Goal: Obtain resource: Download file/media

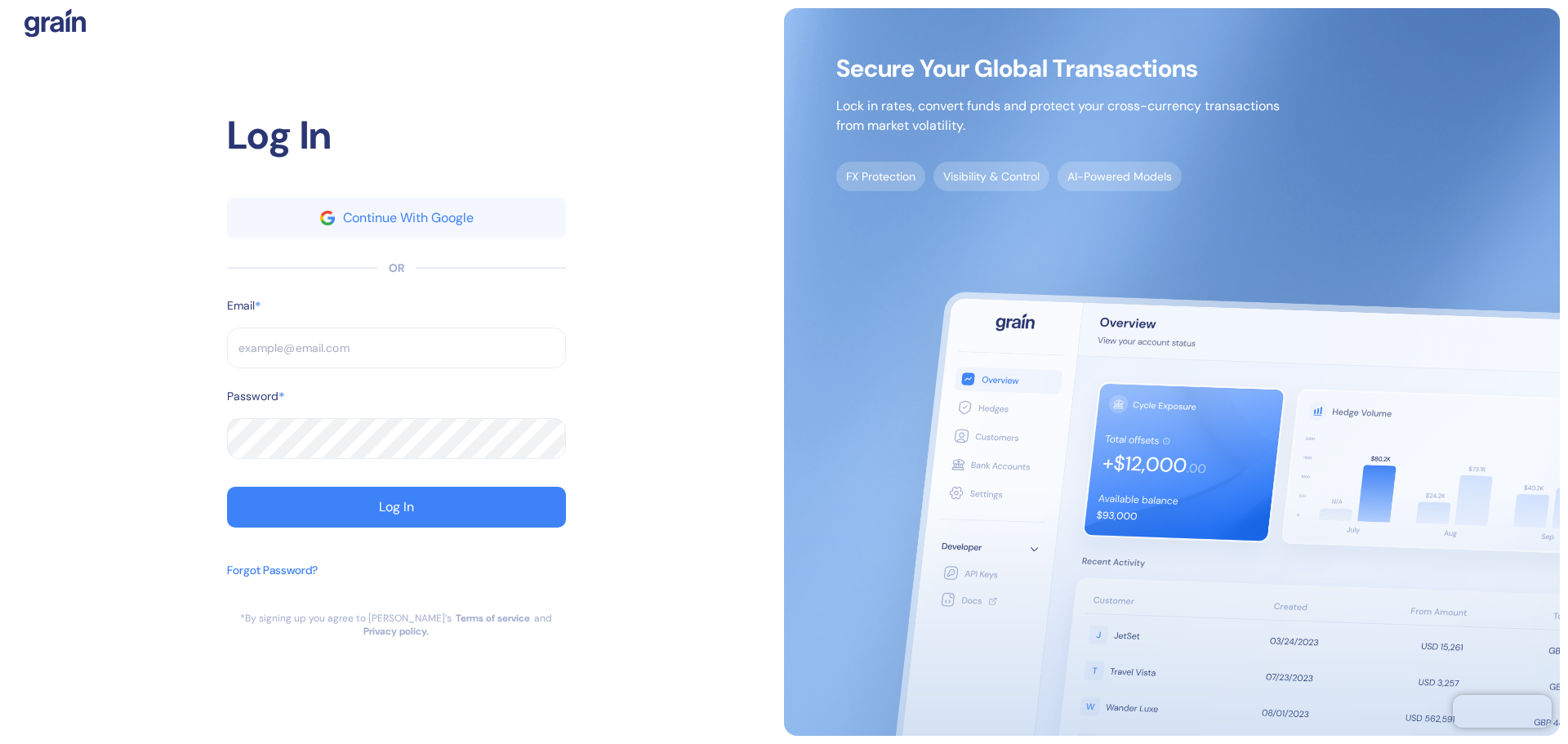
click at [319, 368] on input "text" at bounding box center [396, 348] width 339 height 41
paste input "[EMAIL_ADDRESS][DOMAIN_NAME]"
type input "[EMAIL_ADDRESS][DOMAIN_NAME]"
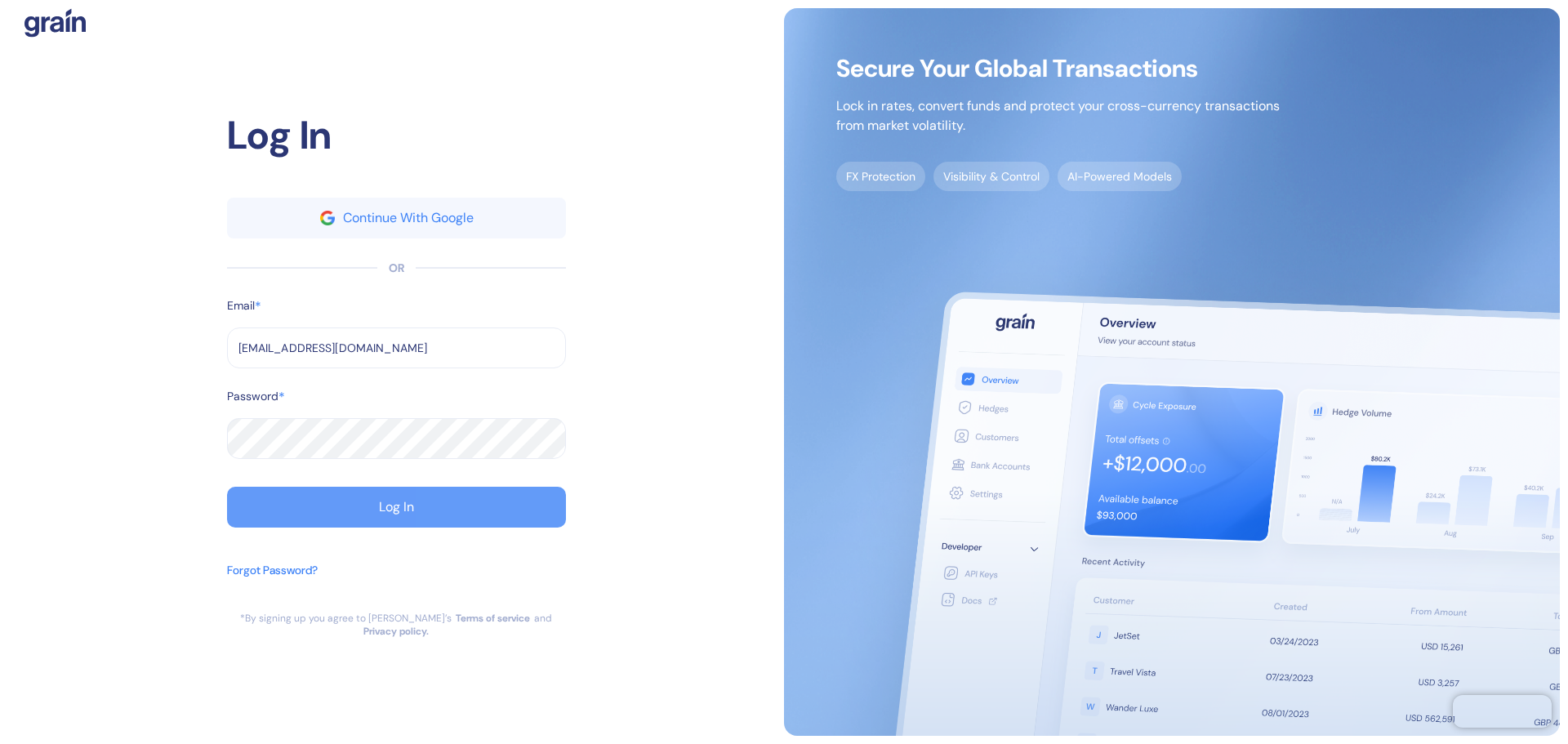
click at [325, 506] on button "Log In" at bounding box center [396, 506] width 339 height 41
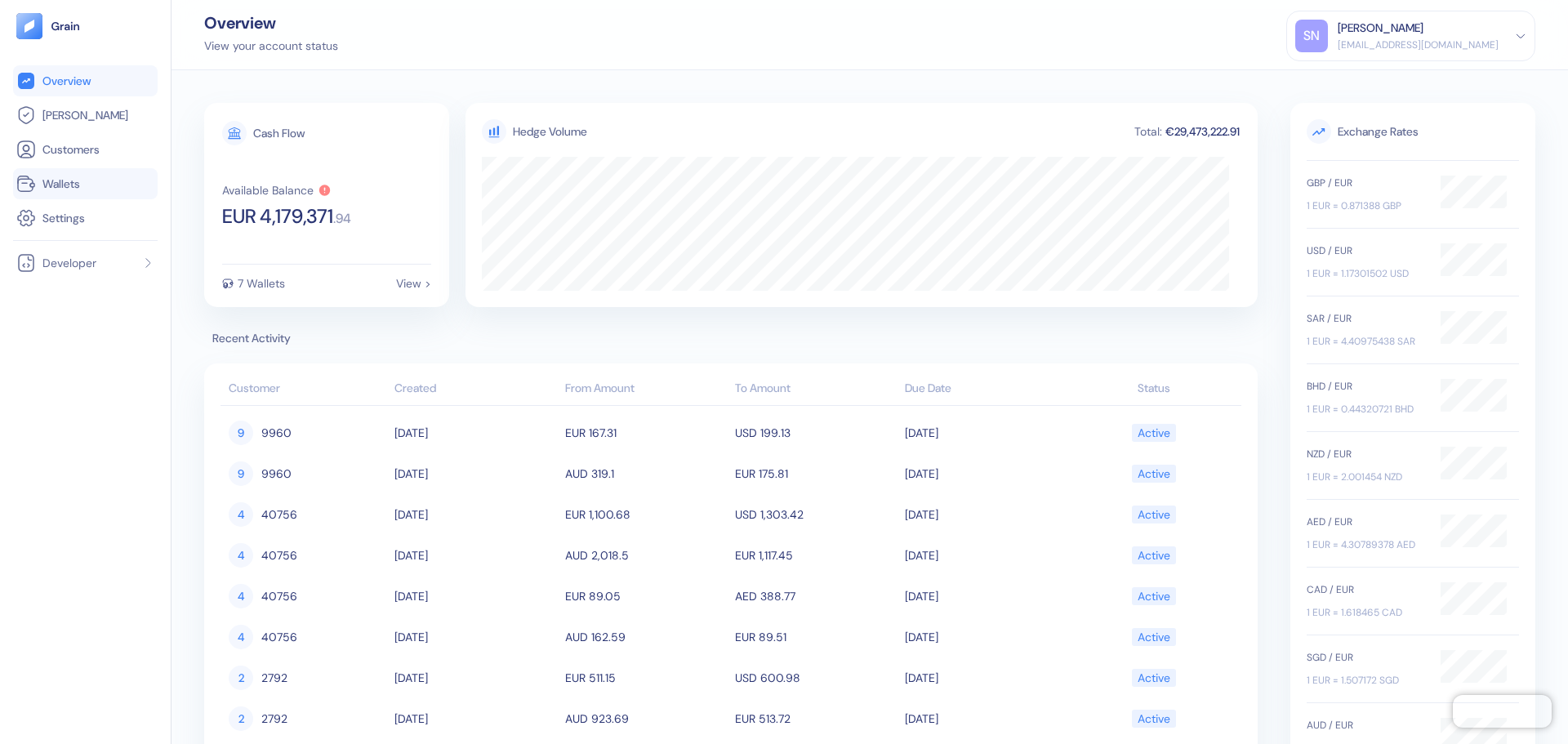
click at [109, 190] on link "Wallets" at bounding box center [85, 184] width 138 height 20
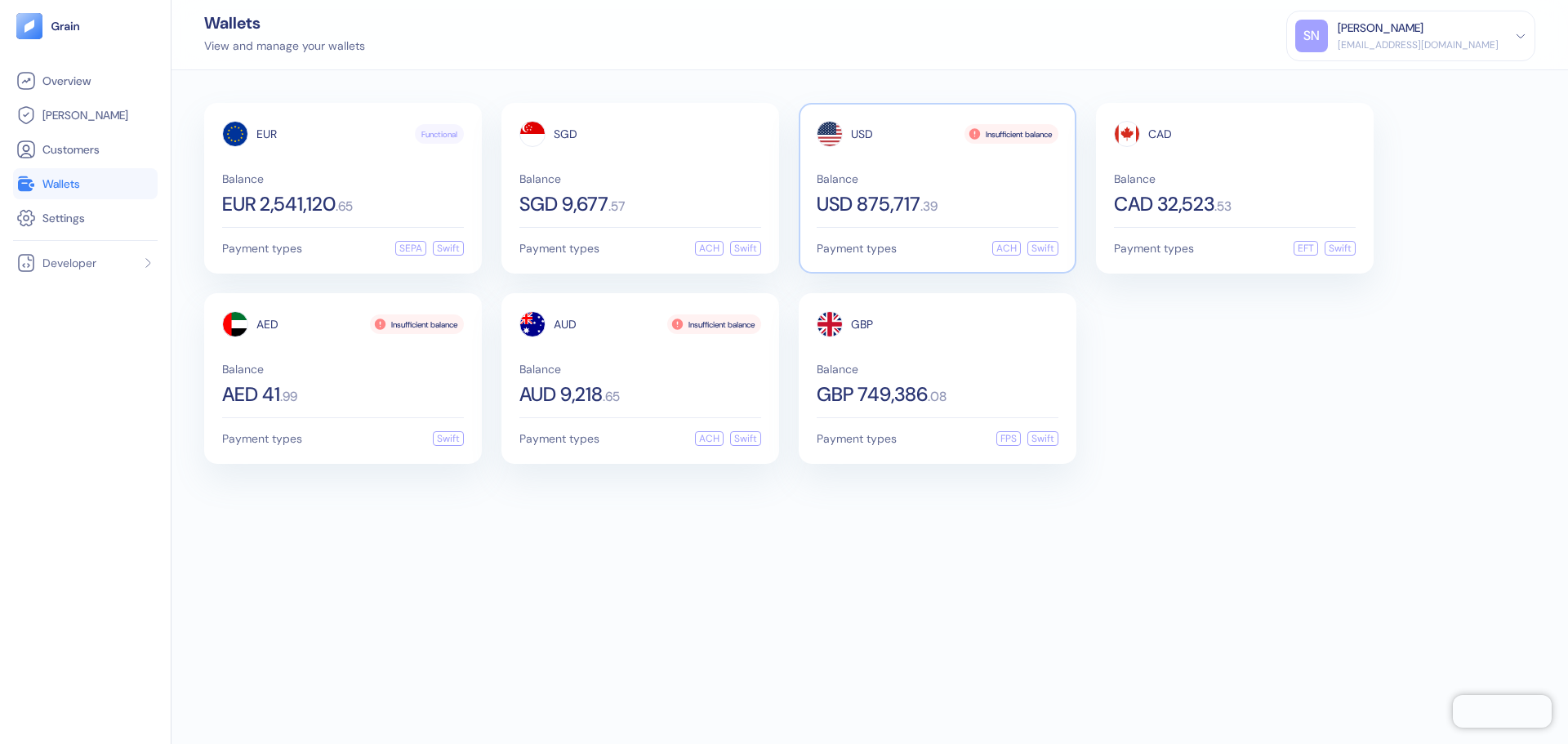
click at [982, 190] on div "Balance USD 875,717 . 39" at bounding box center [937, 193] width 242 height 41
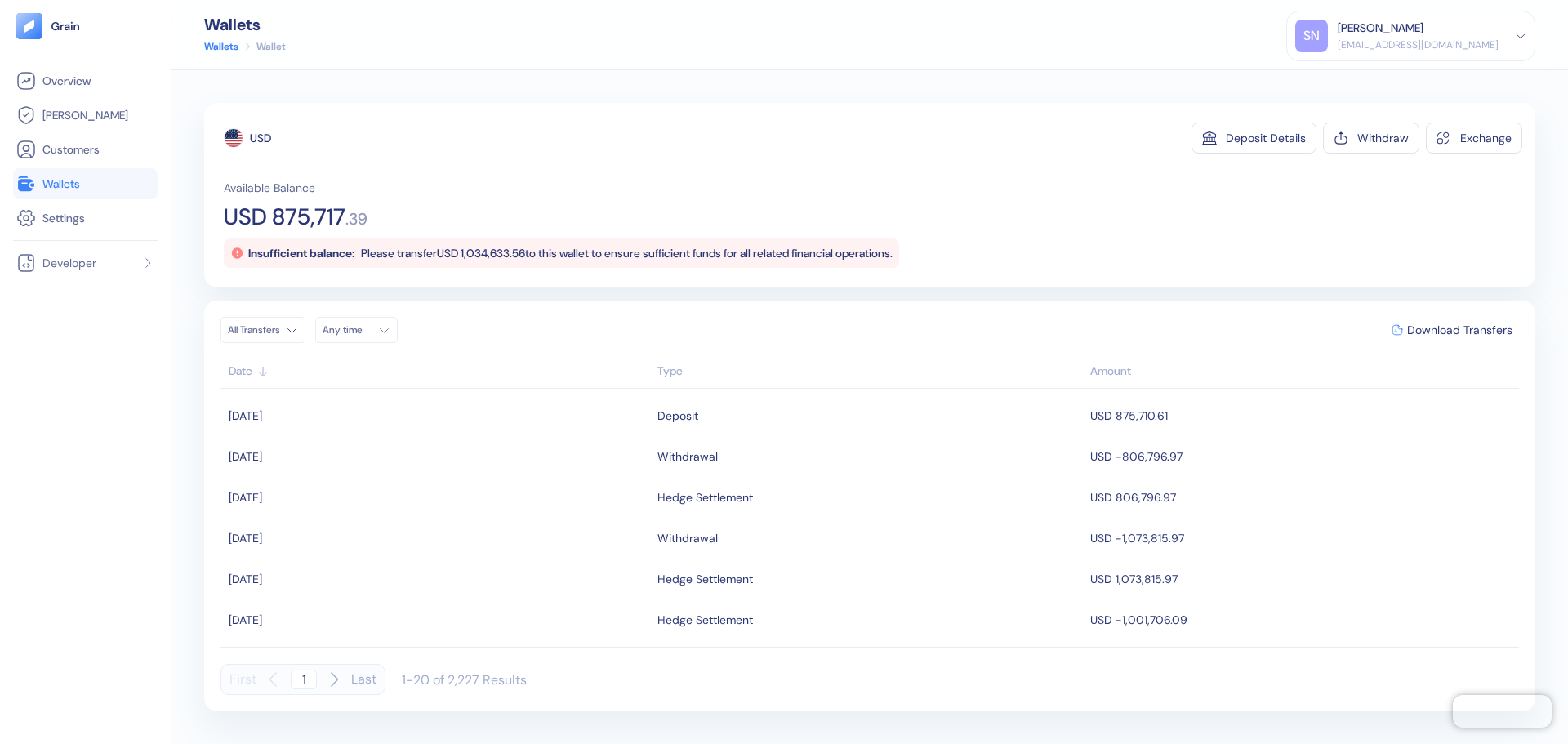
click at [83, 187] on link "Wallets" at bounding box center [85, 184] width 138 height 20
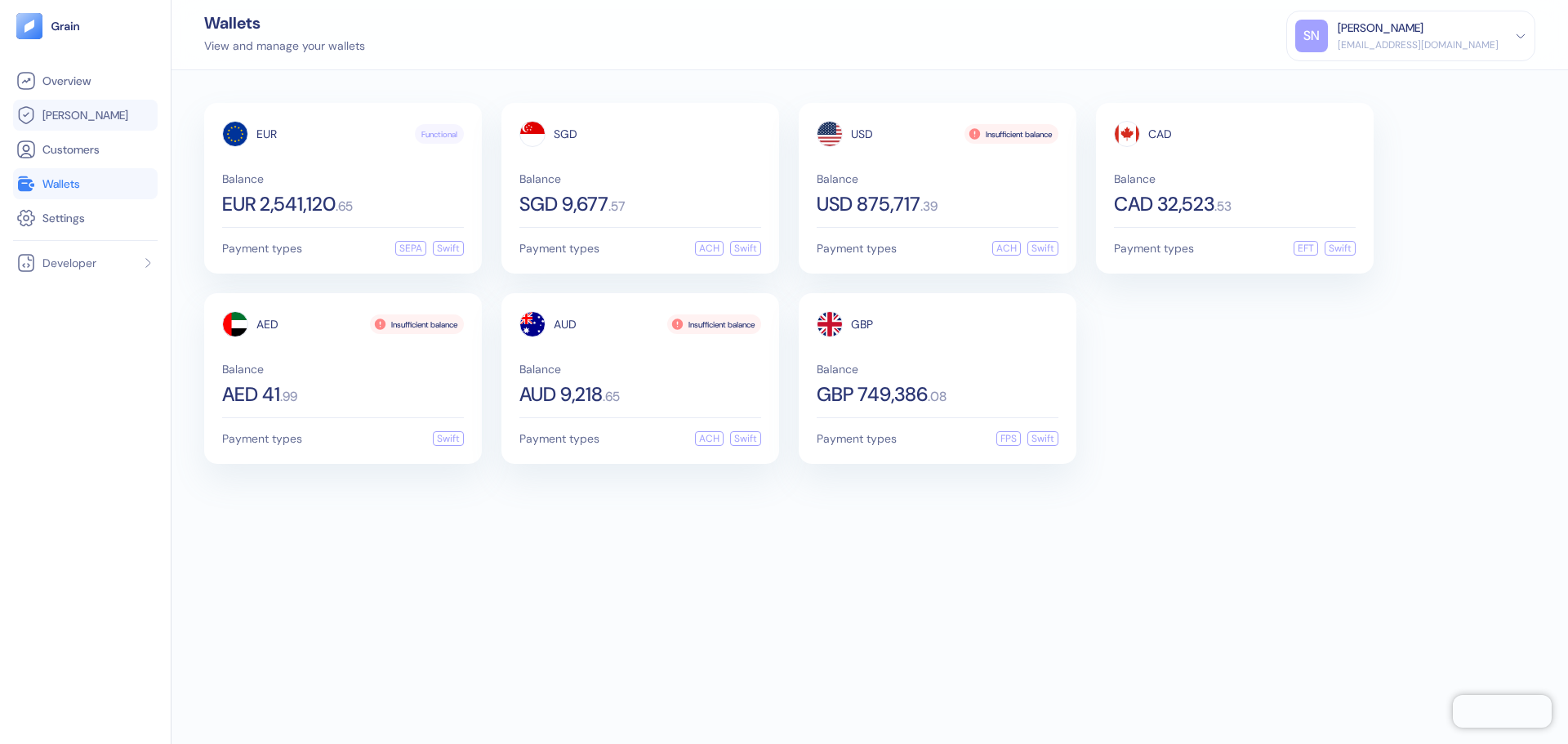
click at [50, 117] on span "[PERSON_NAME]" at bounding box center [85, 115] width 86 height 17
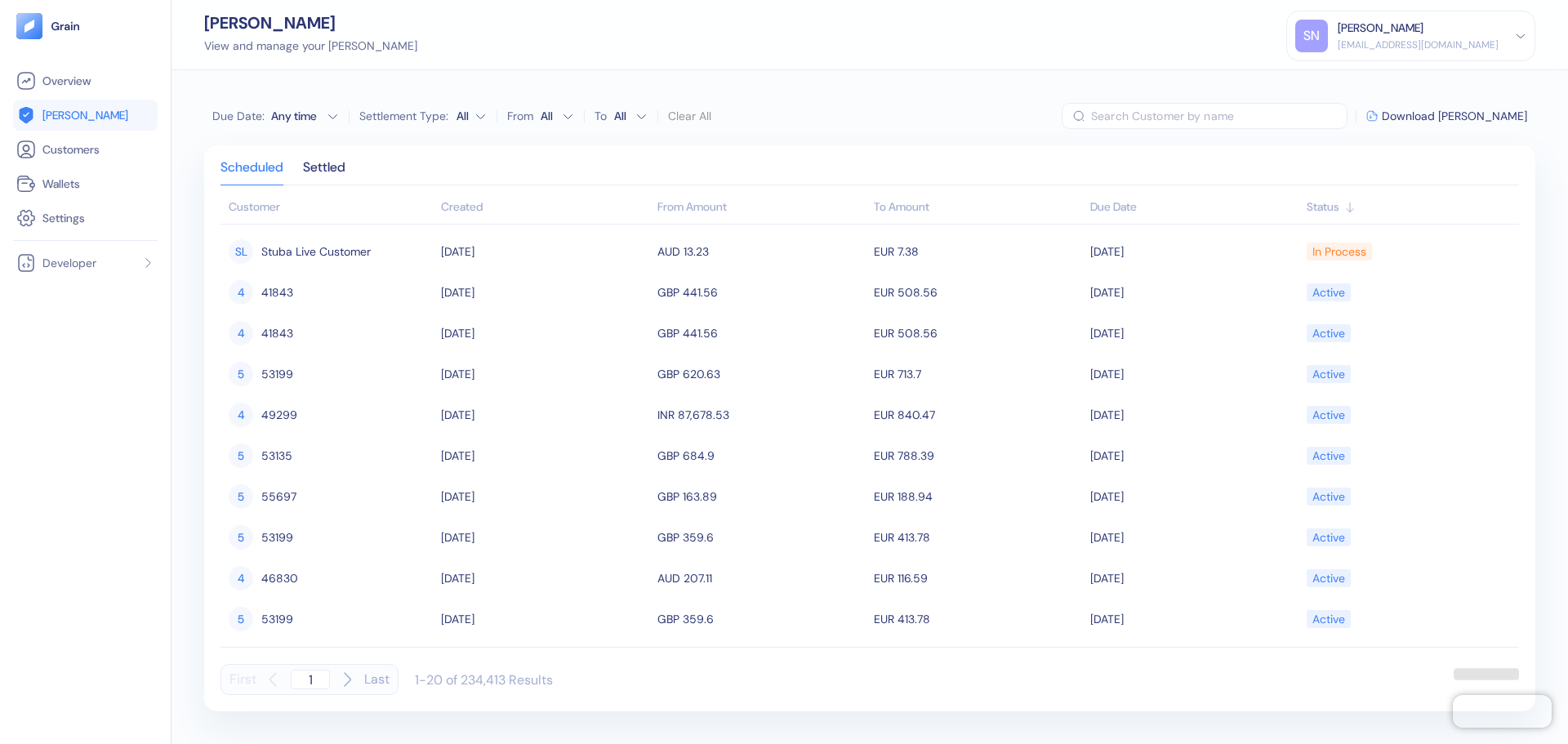
click at [312, 113] on div "Any time" at bounding box center [295, 116] width 49 height 17
click at [234, 196] on button "1" at bounding box center [233, 195] width 20 height 20
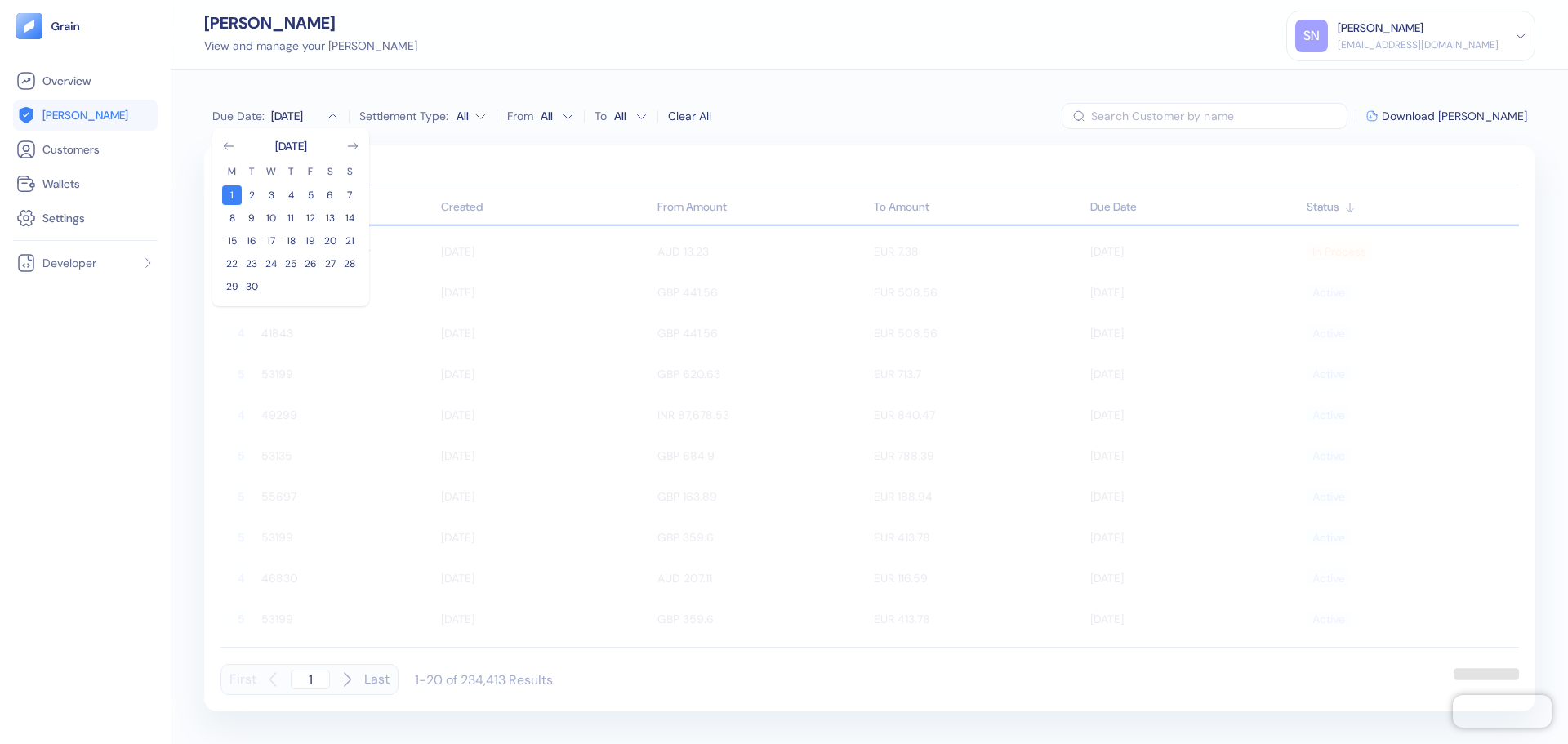
click at [360, 149] on div "[DATE] M T W T F S S 1 2 3 4 5 6 7 8 9 10 11 12 13 14 15 16 17 18 19 20 21 22 2…" at bounding box center [291, 217] width 157 height 178
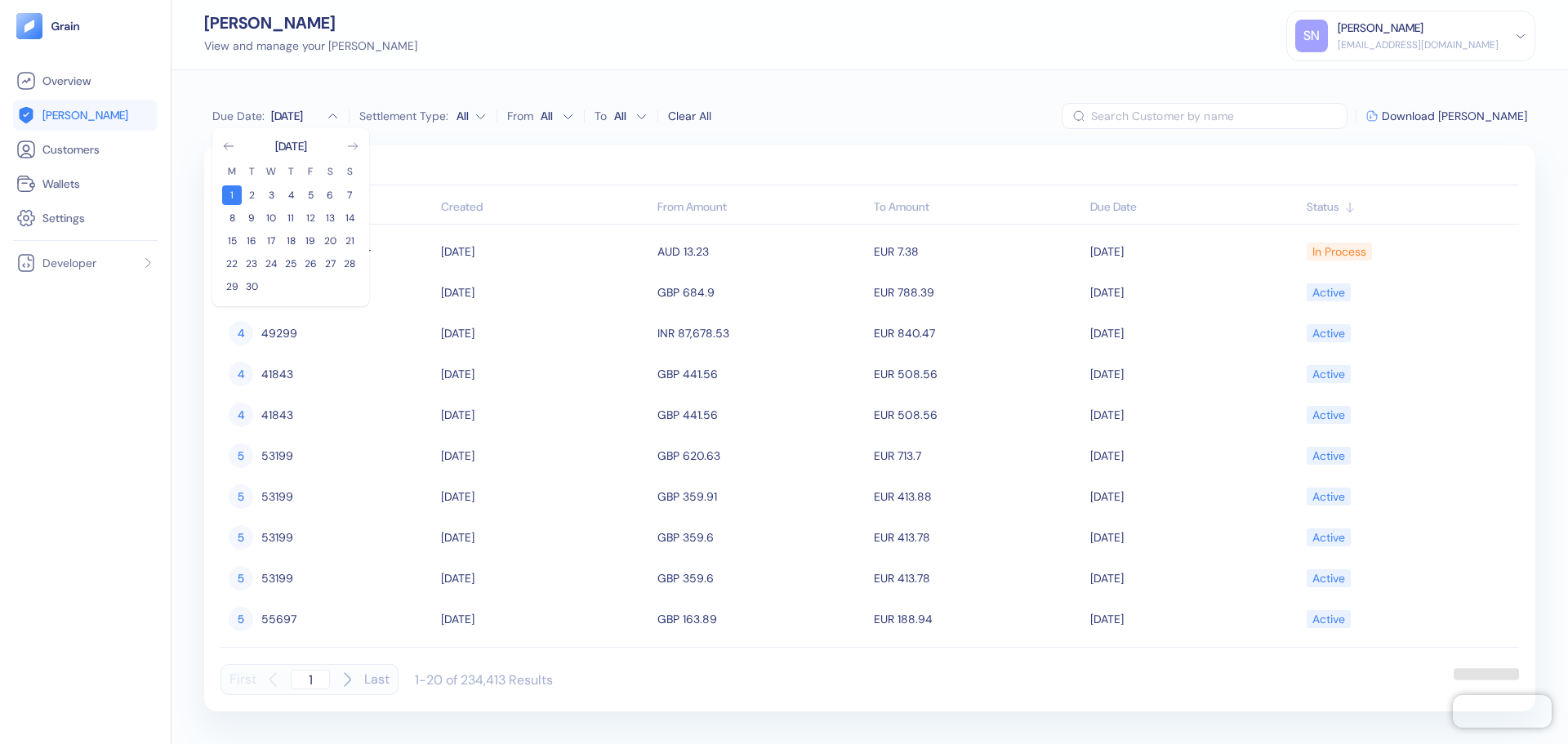
click at [352, 147] on icon "Go to next month" at bounding box center [353, 146] width 13 height 13
click at [224, 146] on icon "Go to previous month" at bounding box center [228, 146] width 9 height 7
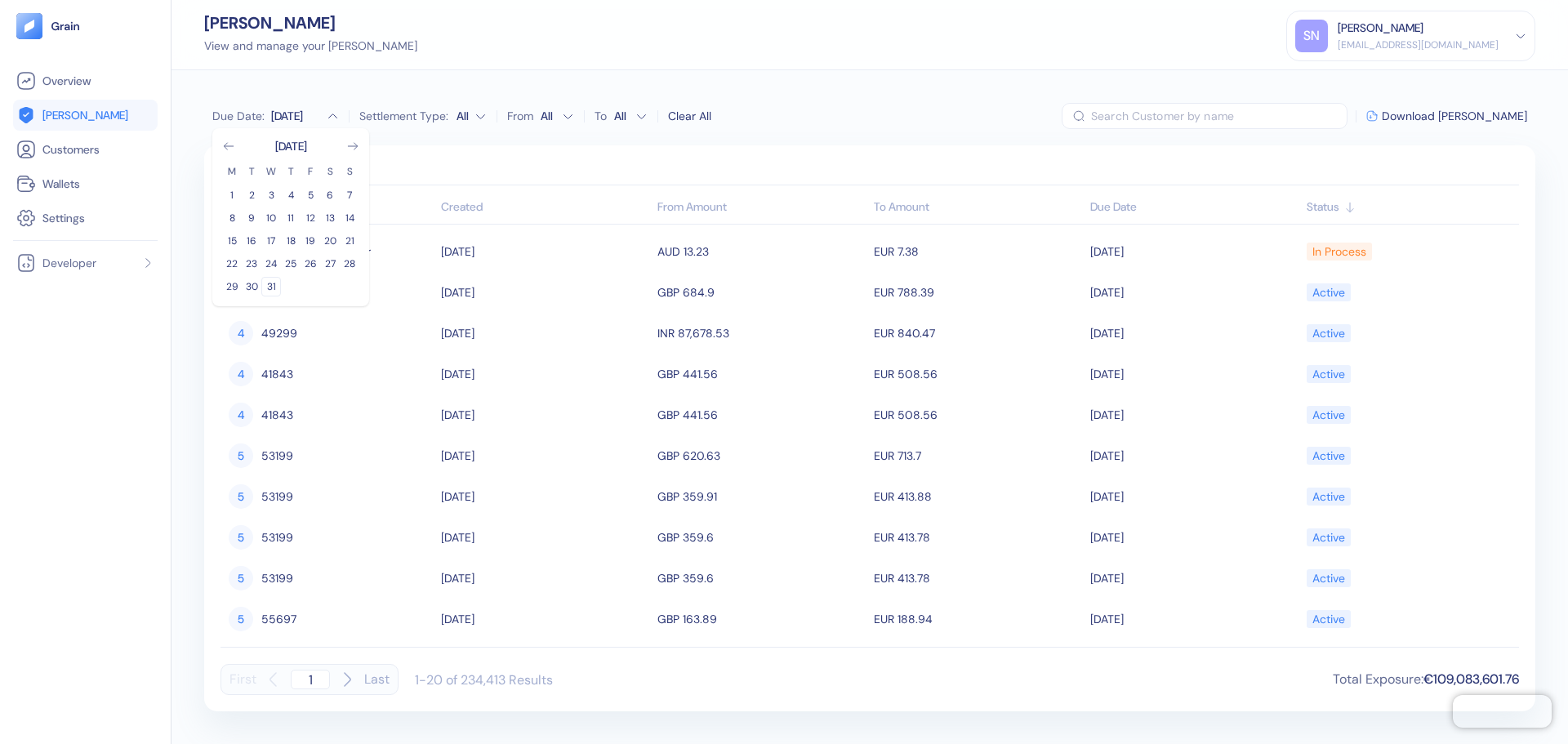
click at [276, 290] on button "31" at bounding box center [271, 287] width 20 height 20
click at [881, 99] on div "Due Date : [DATE] - Dec [DATE] M T W T F S S 1 2 3 4 5 6 7 8 9 10 11 12 13 14 1…" at bounding box center [870, 407] width 1397 height 674
click at [1474, 113] on span "Download [PERSON_NAME]" at bounding box center [1455, 116] width 146 height 12
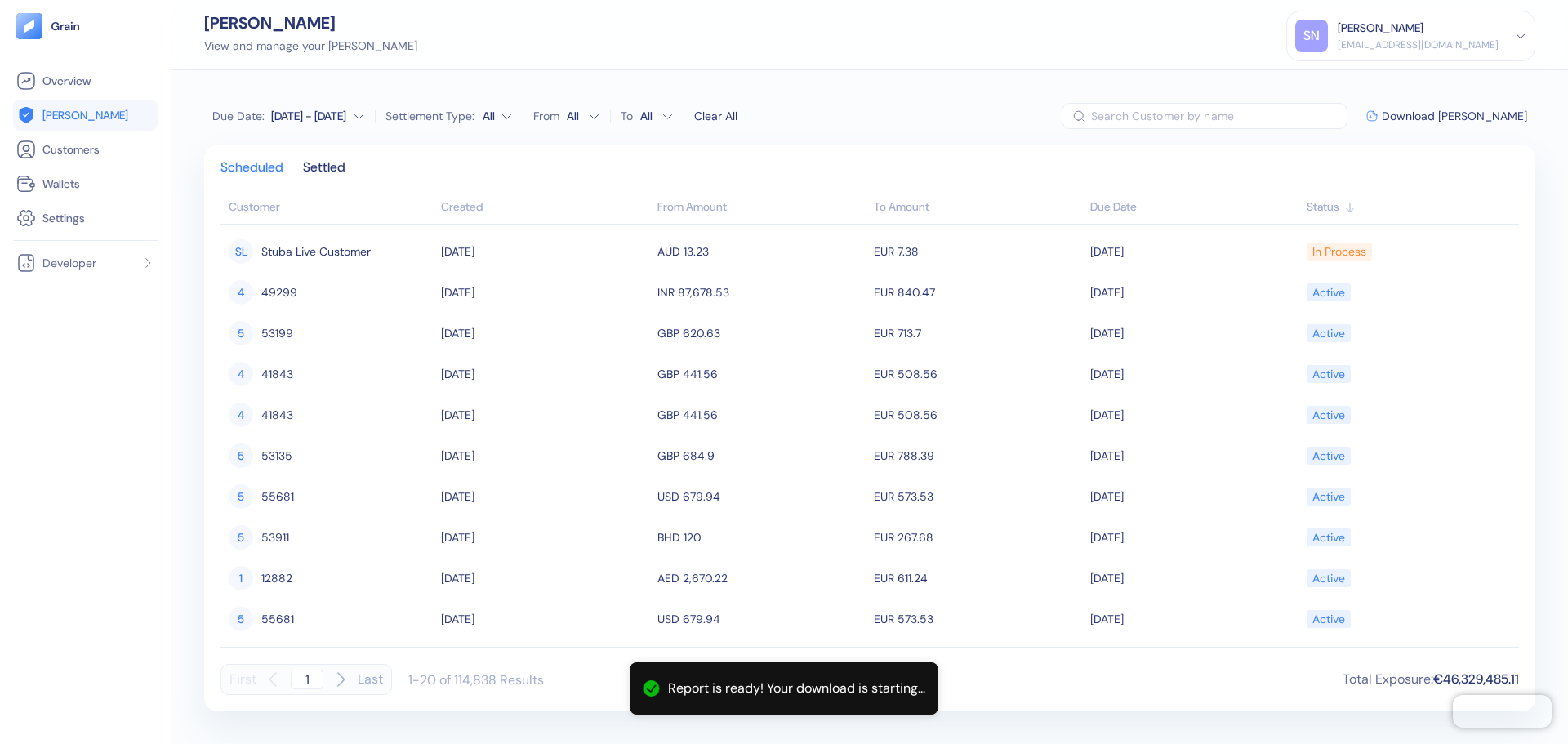
click at [332, 120] on div "[DATE] - [DATE]" at bounding box center [309, 116] width 75 height 17
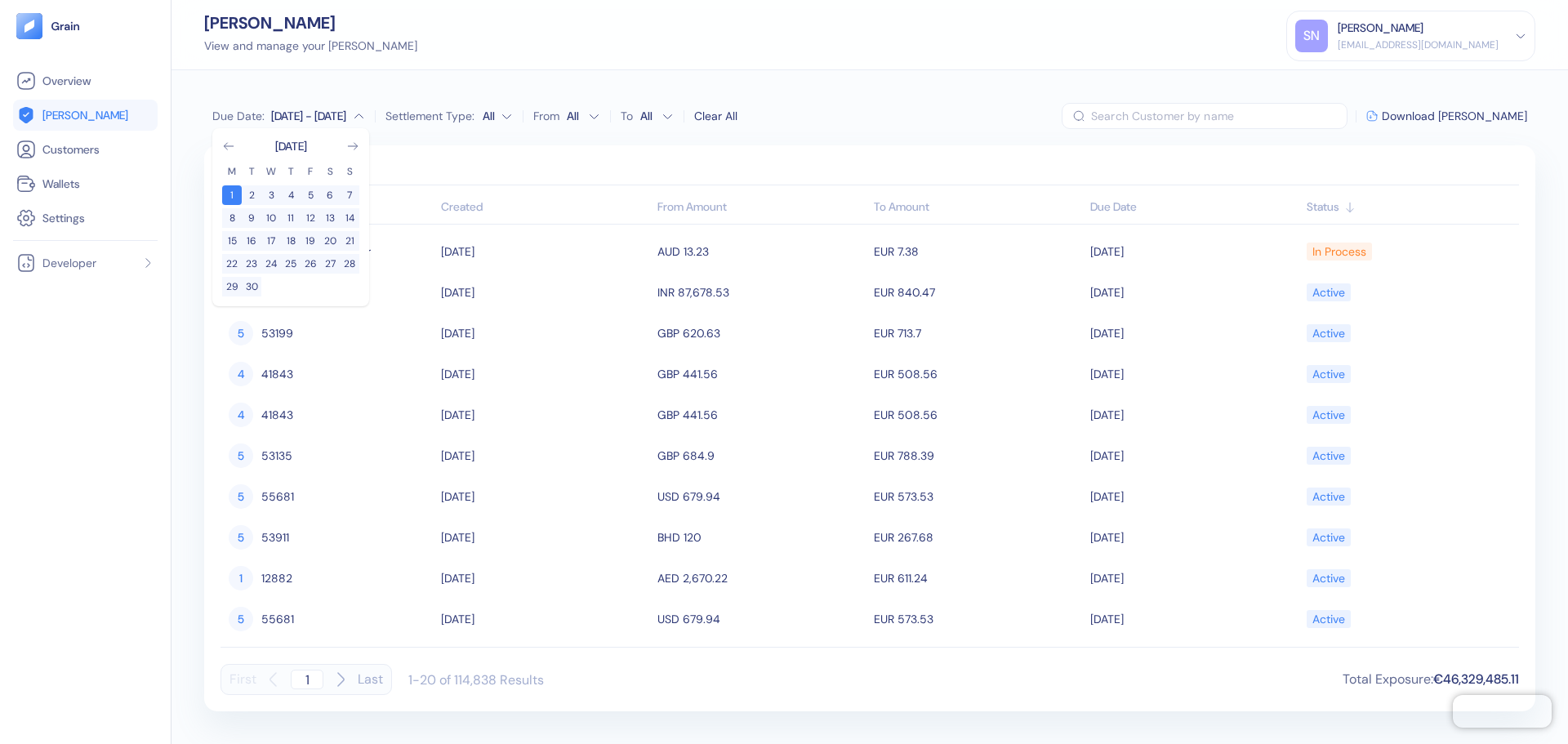
click at [292, 114] on div "[DATE] - [DATE]" at bounding box center [309, 116] width 75 height 17
click at [285, 116] on div "[DATE] - [DATE]" at bounding box center [309, 116] width 75 height 17
click at [353, 149] on icon "Go to next month" at bounding box center [353, 146] width 13 height 13
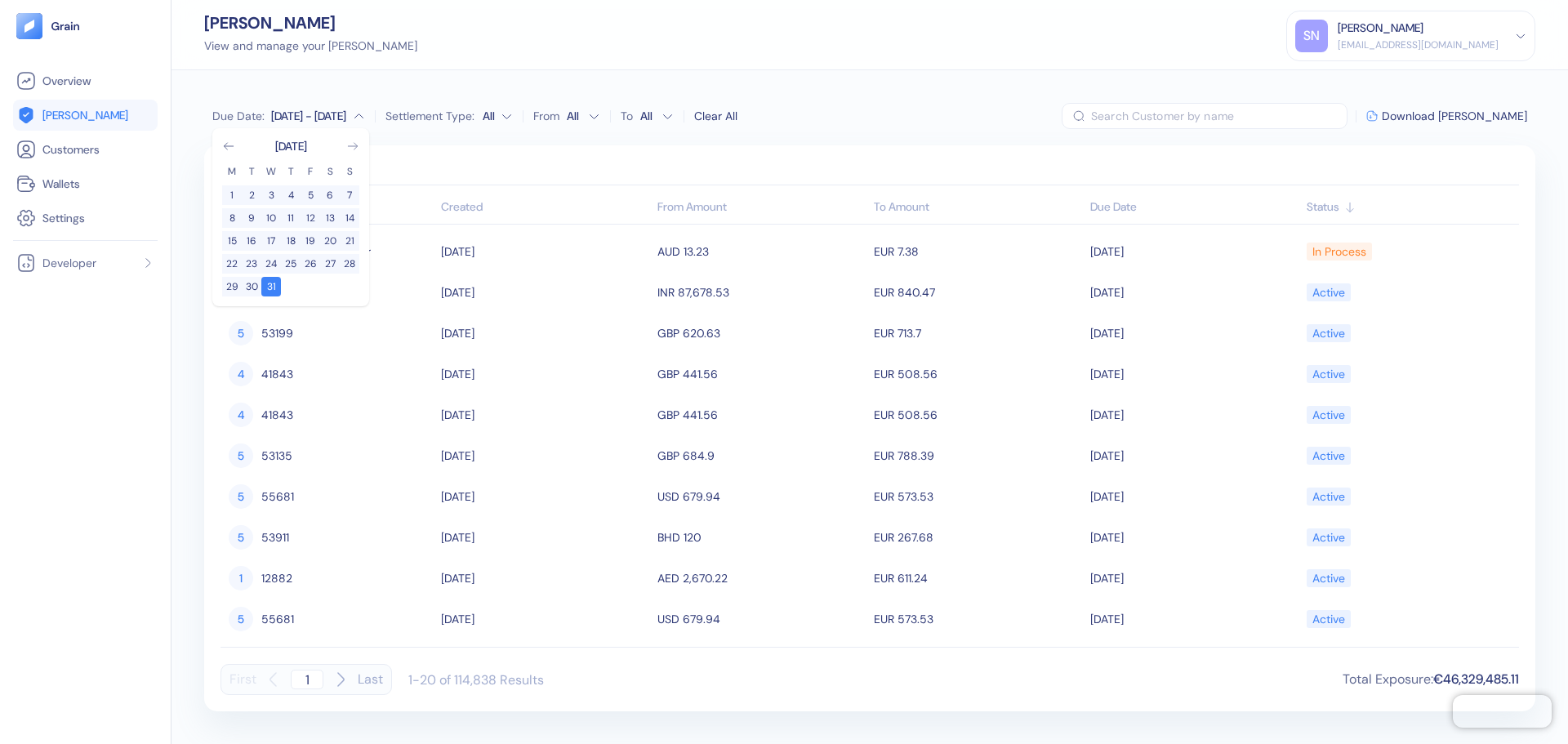
click at [353, 149] on icon "Go to next month" at bounding box center [353, 146] width 13 height 13
click at [231, 147] on icon "Go to previous month" at bounding box center [229, 146] width 13 height 13
click at [298, 195] on button "1" at bounding box center [291, 195] width 20 height 20
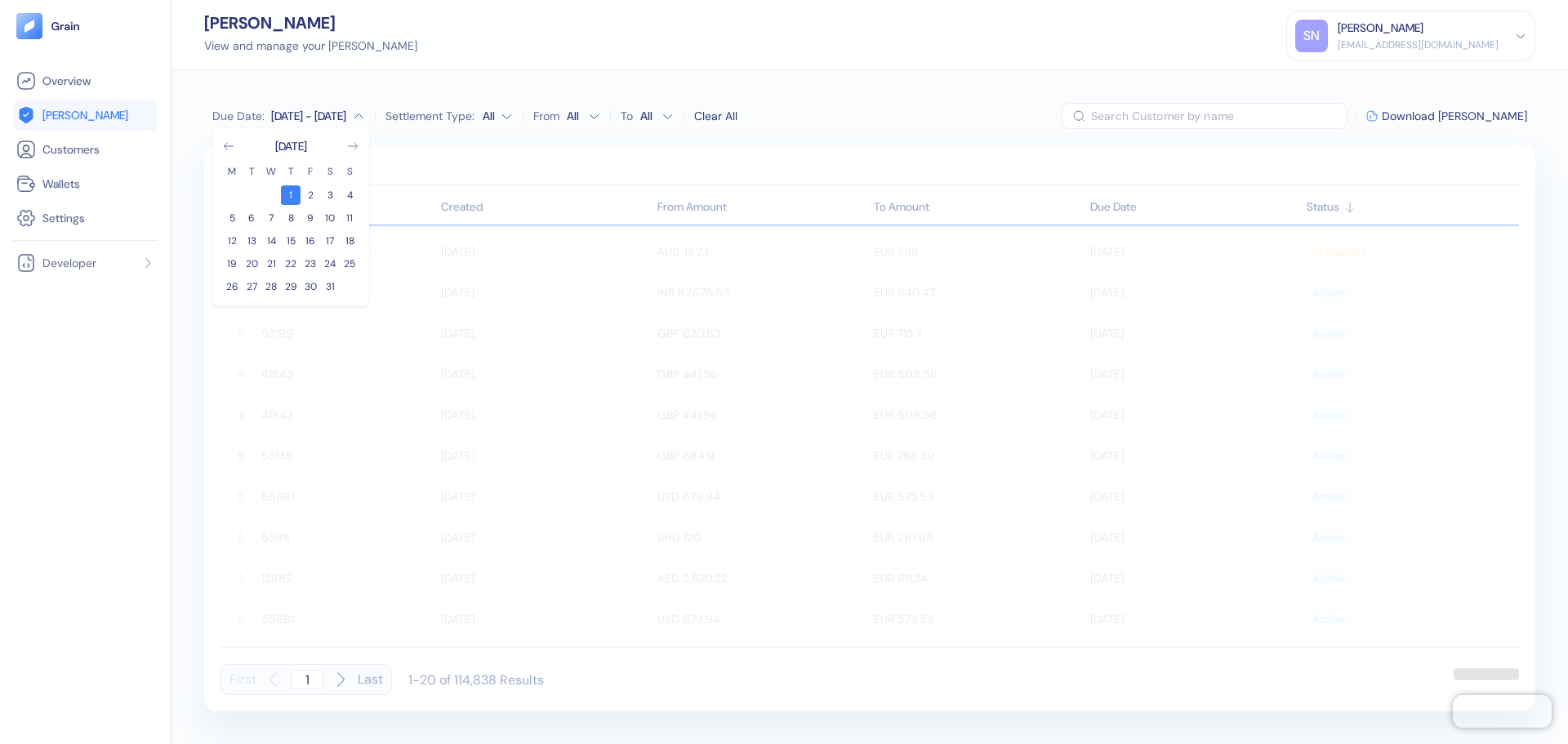
click at [352, 148] on icon "Go to next month" at bounding box center [353, 146] width 13 height 13
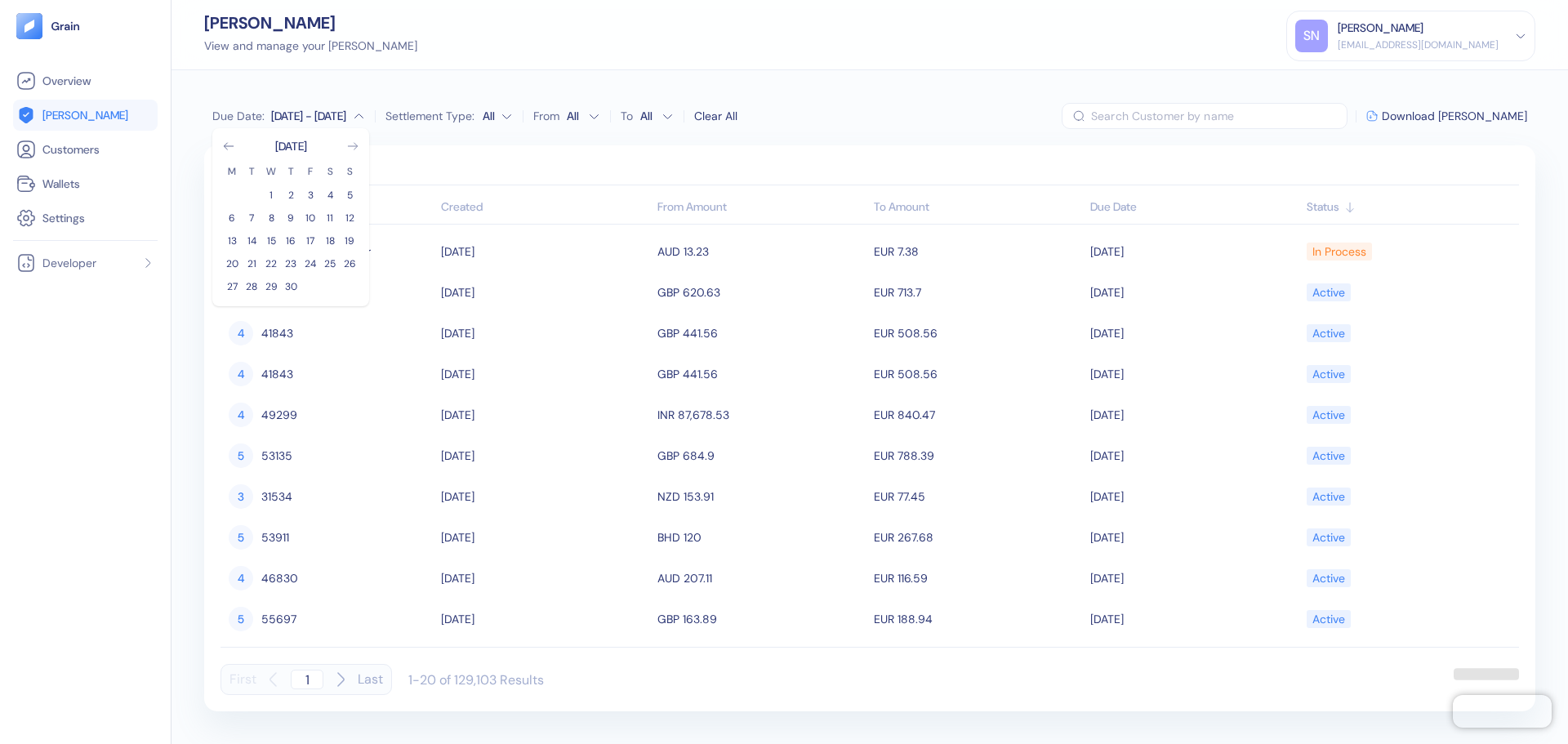
click at [352, 148] on icon "Go to next month" at bounding box center [353, 146] width 13 height 13
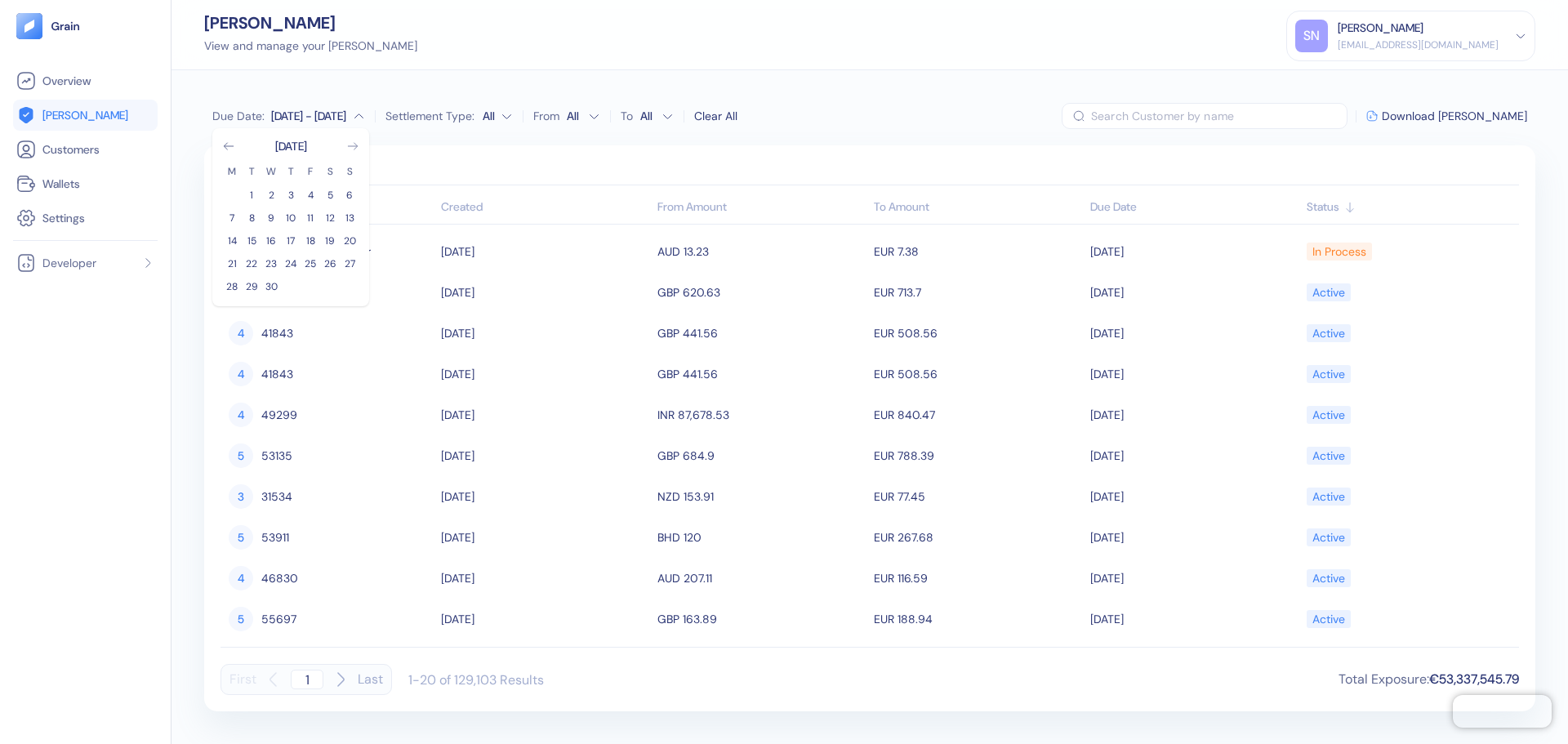
click at [350, 147] on icon "Go to next month" at bounding box center [353, 146] width 13 height 13
click at [293, 283] on button "31" at bounding box center [291, 287] width 20 height 20
click at [431, 144] on div "Due Date : [DATE] - [DATE] Settlement Type: All From All To All Clear All ​ Dow…" at bounding box center [870, 407] width 1397 height 674
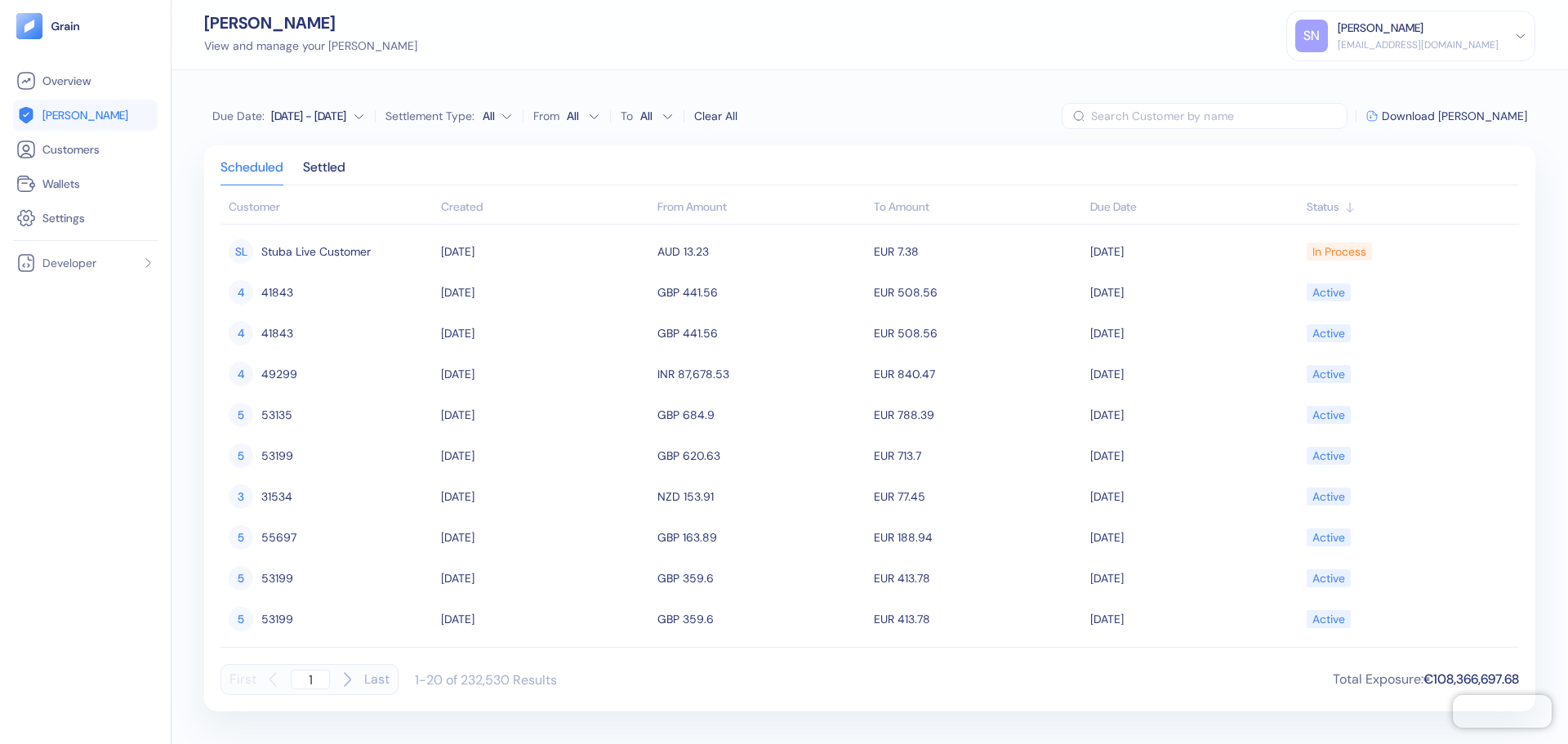
click at [729, 115] on div "Clear All" at bounding box center [716, 116] width 43 height 17
click at [324, 116] on button "Due Date : Any time" at bounding box center [276, 116] width 127 height 17
click at [349, 144] on icon "Go to next month" at bounding box center [353, 146] width 13 height 13
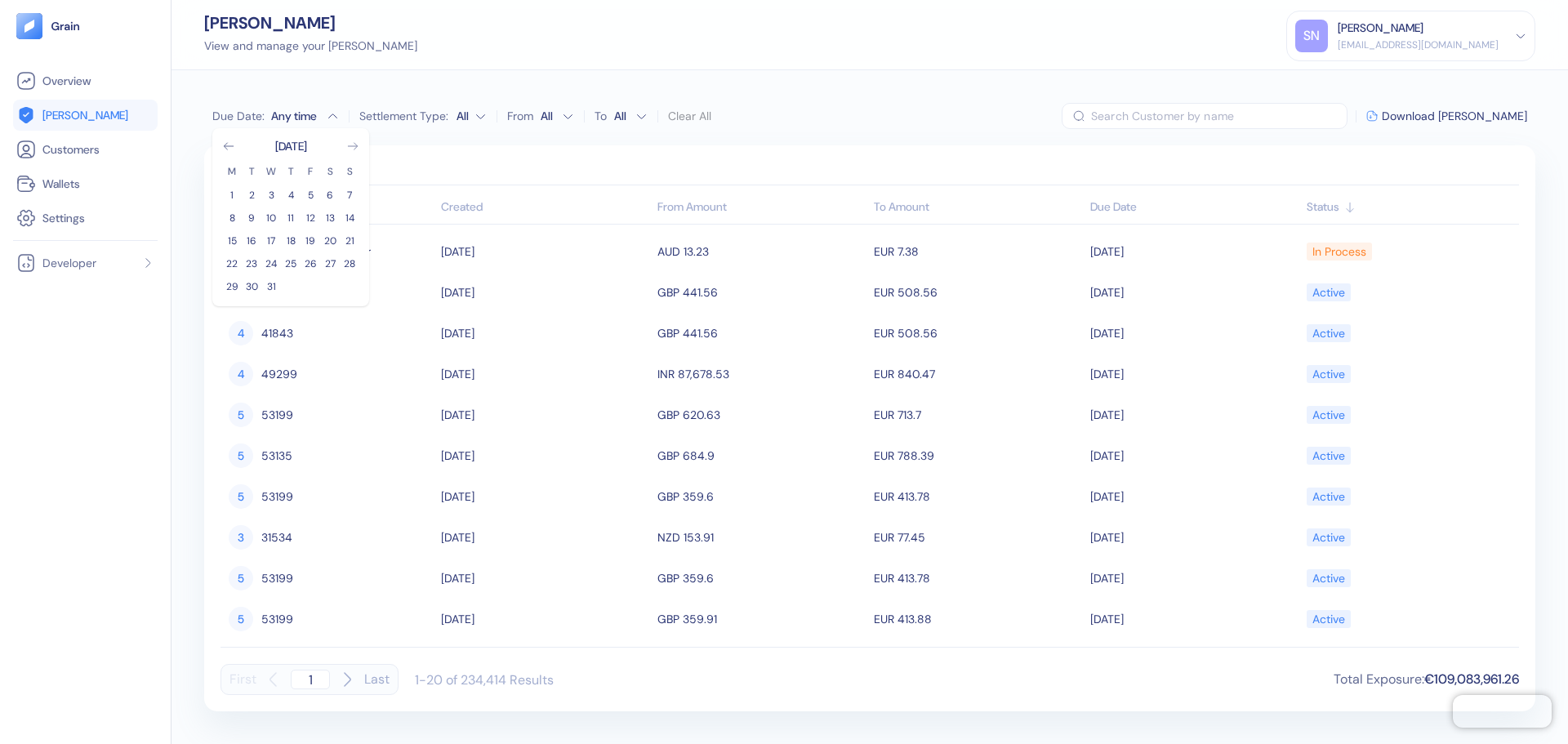
click at [349, 144] on icon "Go to next month" at bounding box center [353, 146] width 13 height 13
click at [290, 189] on button "1" at bounding box center [291, 195] width 20 height 20
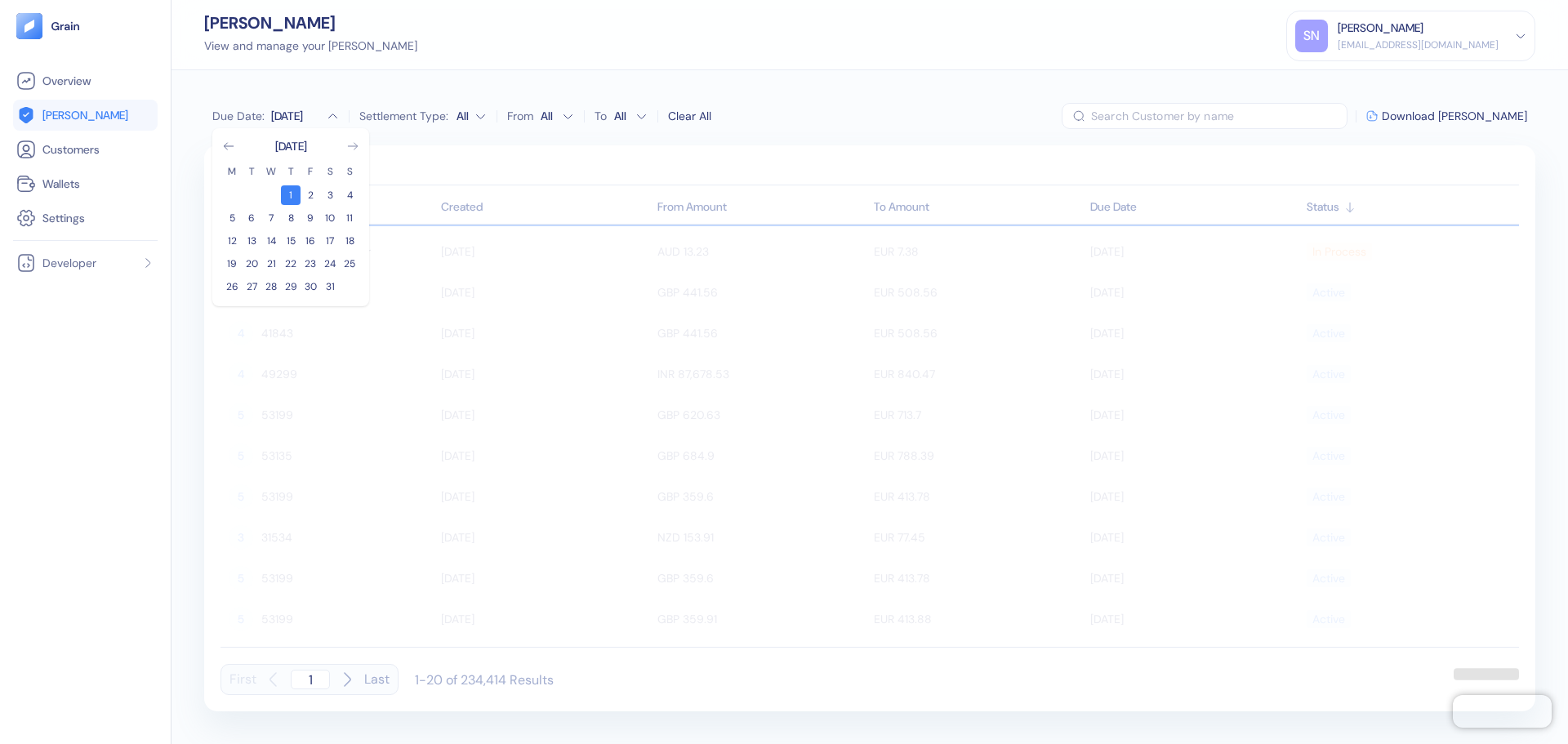
click at [349, 146] on icon "Go to next month" at bounding box center [353, 146] width 13 height 13
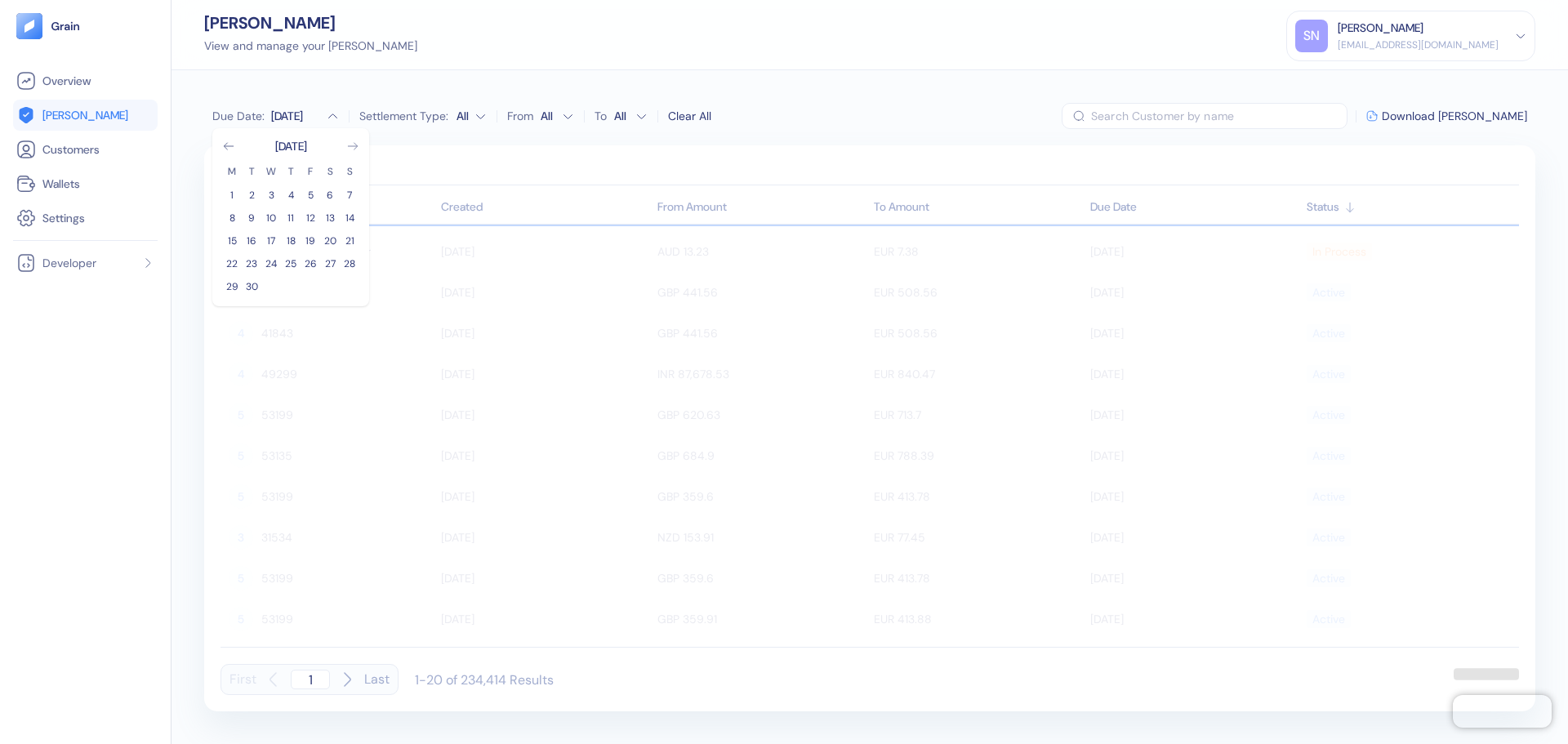
click at [349, 146] on icon "Go to next month" at bounding box center [353, 146] width 13 height 13
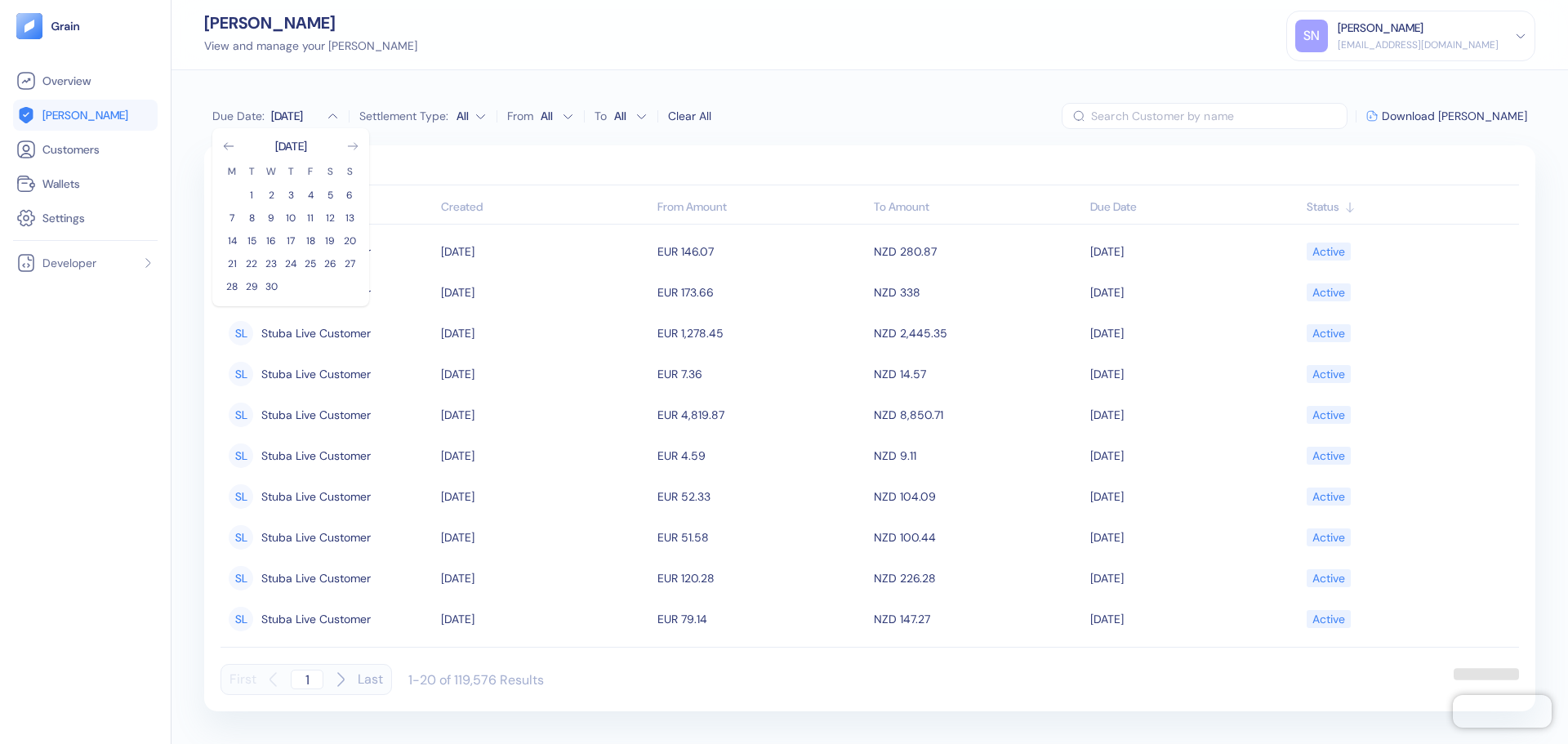
click at [349, 146] on icon "Go to next month" at bounding box center [353, 146] width 13 height 13
click at [287, 284] on button "31" at bounding box center [291, 287] width 20 height 20
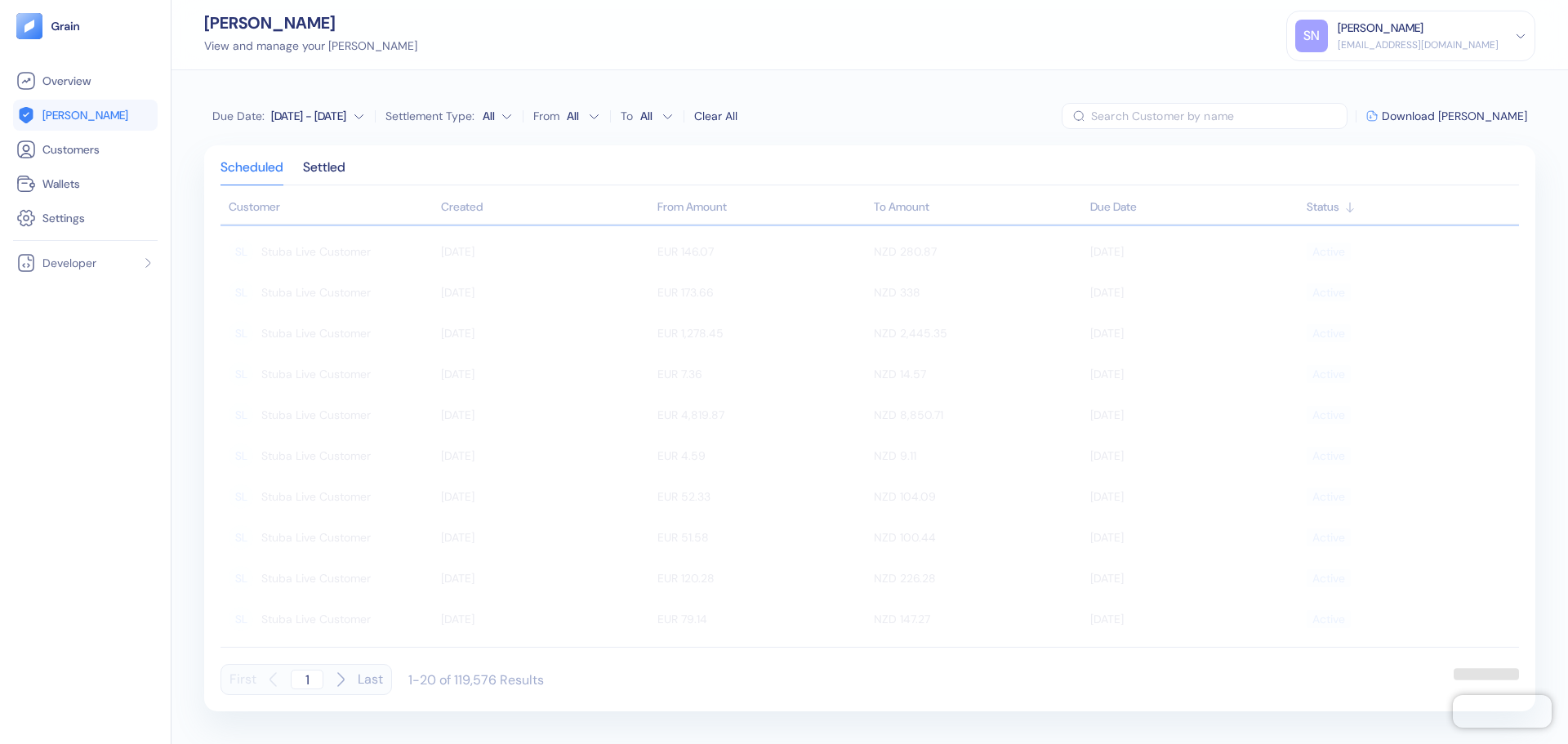
click at [913, 85] on div "Due Date : [DATE] - [DATE] Settlement Type: All From All To All Clear All ​ Dow…" at bounding box center [870, 407] width 1397 height 674
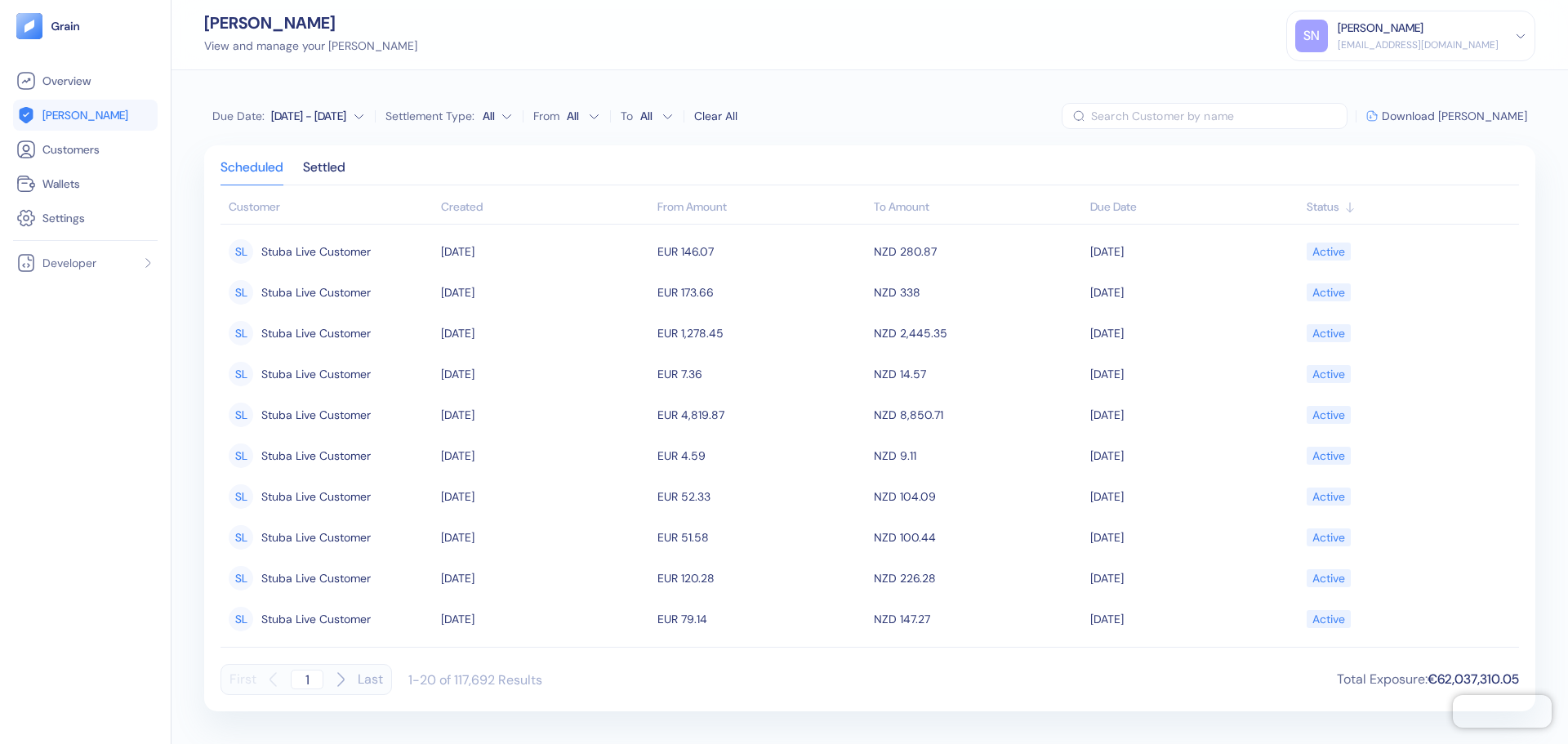
click at [1474, 120] on span "Download [PERSON_NAME]" at bounding box center [1455, 116] width 146 height 12
click at [702, 124] on div "Clear All" at bounding box center [716, 116] width 43 height 17
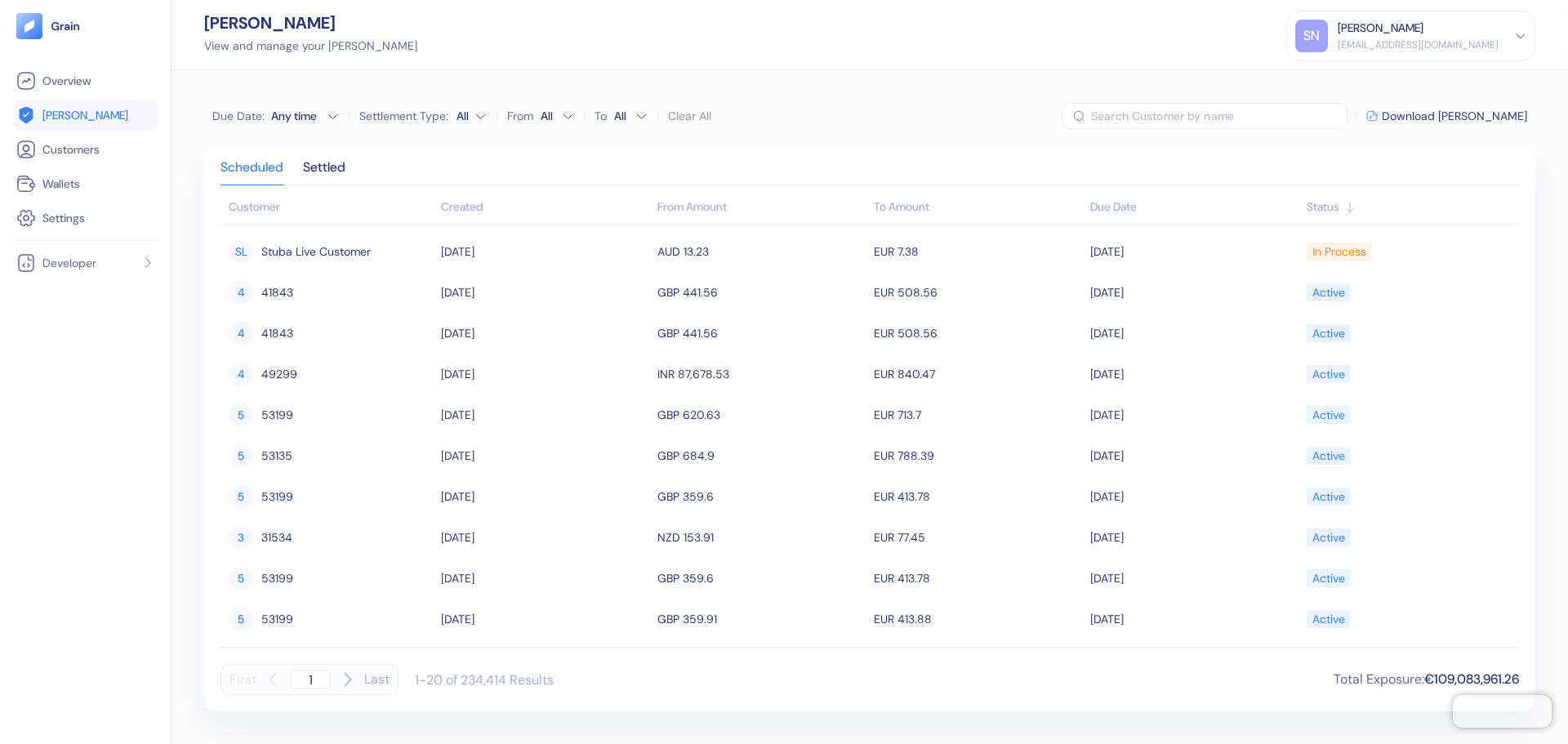
click at [300, 122] on div "Any time" at bounding box center [295, 116] width 49 height 17
click at [343, 144] on div "[DATE]" at bounding box center [291, 146] width 137 height 17
click at [307, 152] on div "[DATE]" at bounding box center [291, 146] width 32 height 17
click at [348, 150] on icon "Go to next month" at bounding box center [353, 146] width 13 height 13
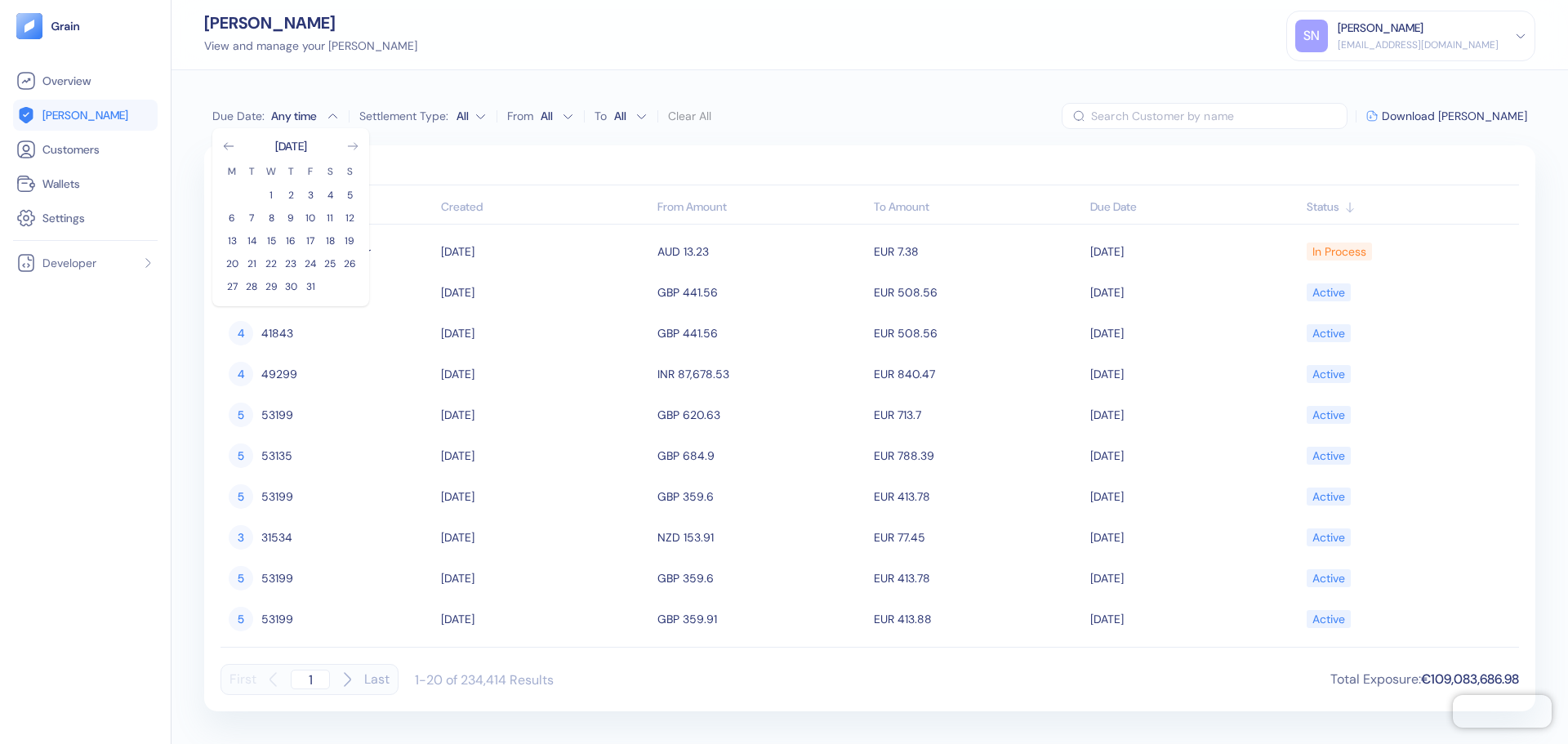
click at [348, 150] on icon "Go to next month" at bounding box center [353, 146] width 13 height 13
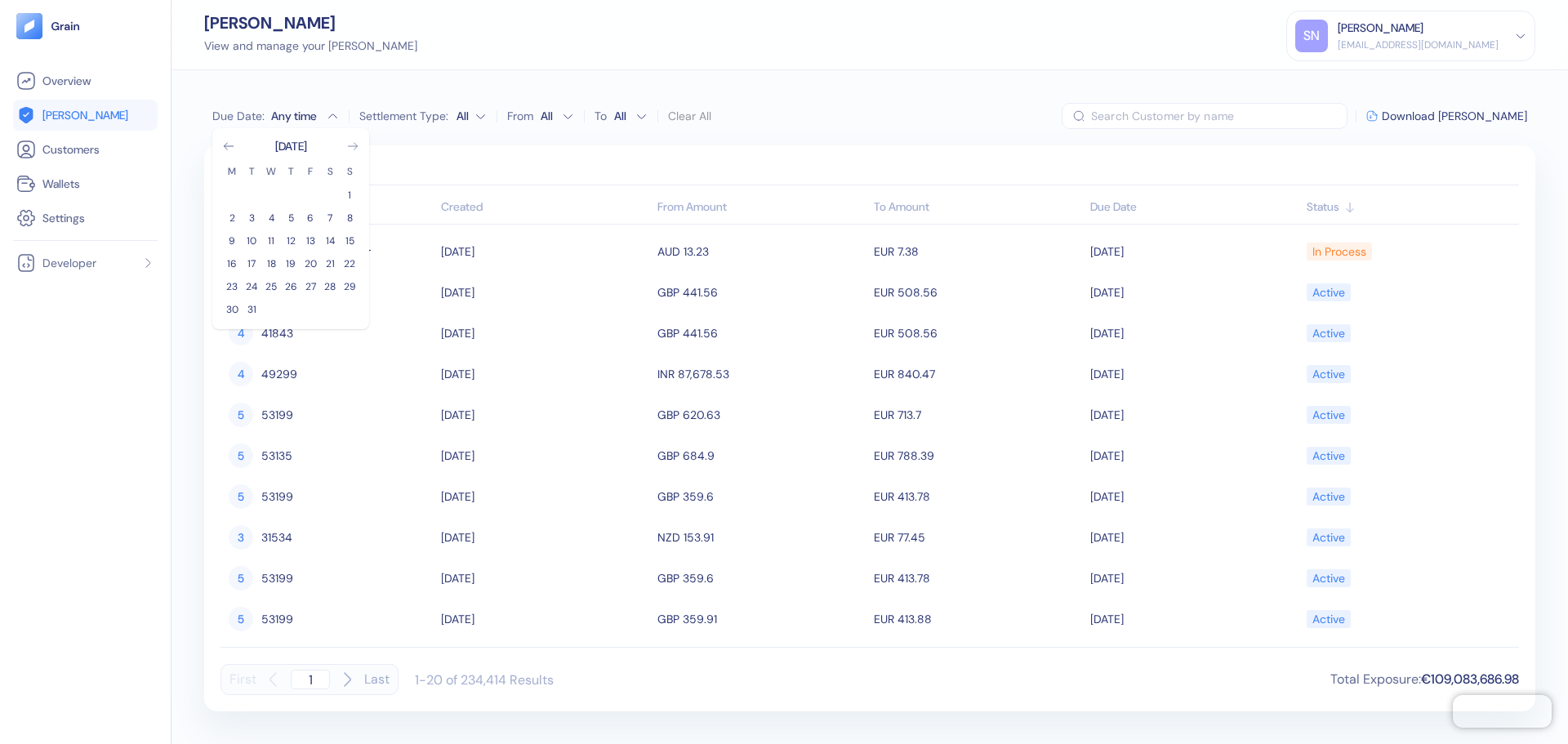
click at [348, 150] on icon "Go to next month" at bounding box center [353, 146] width 13 height 13
click at [345, 145] on div "[DATE]" at bounding box center [291, 146] width 137 height 17
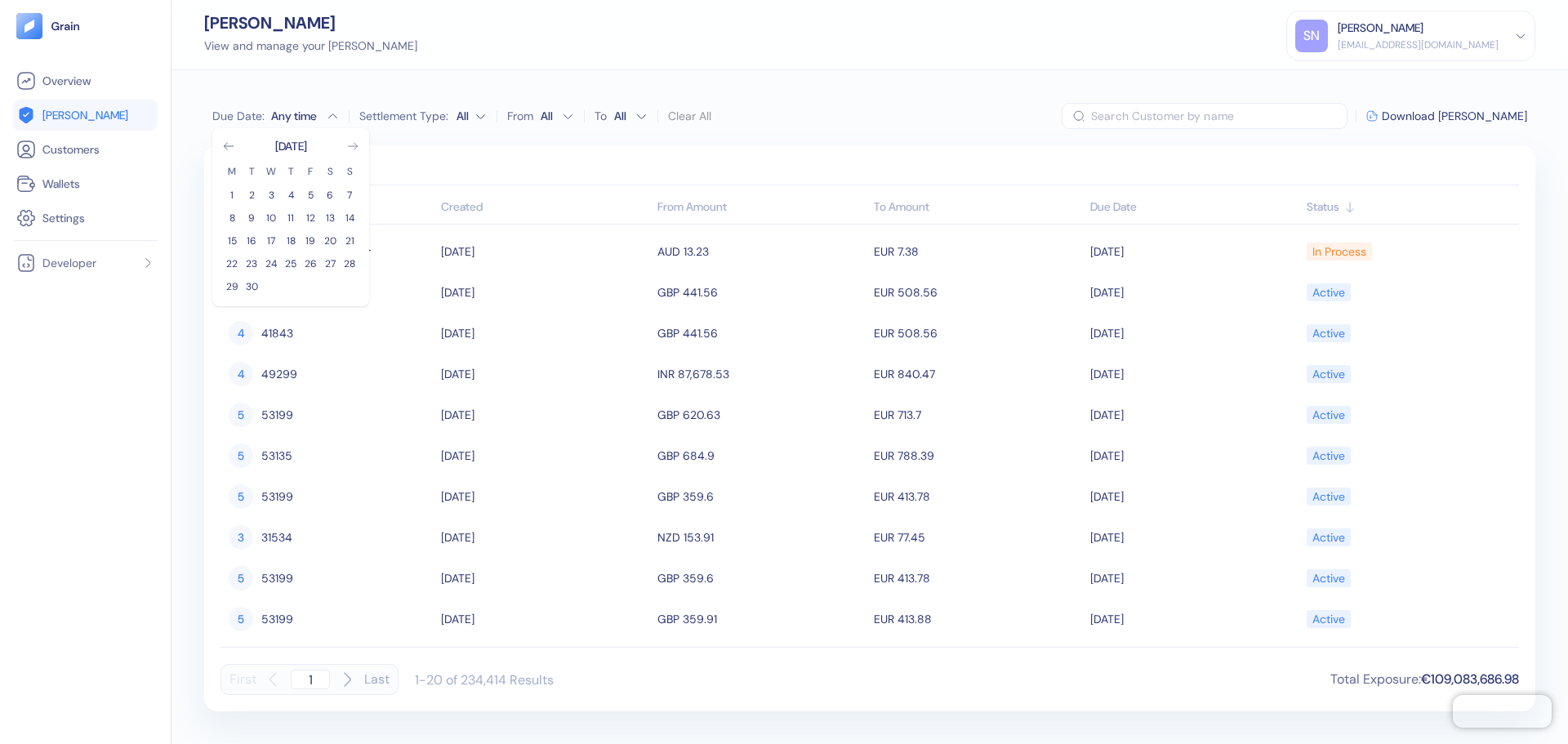
click at [354, 145] on icon "Go to next month" at bounding box center [353, 146] width 13 height 13
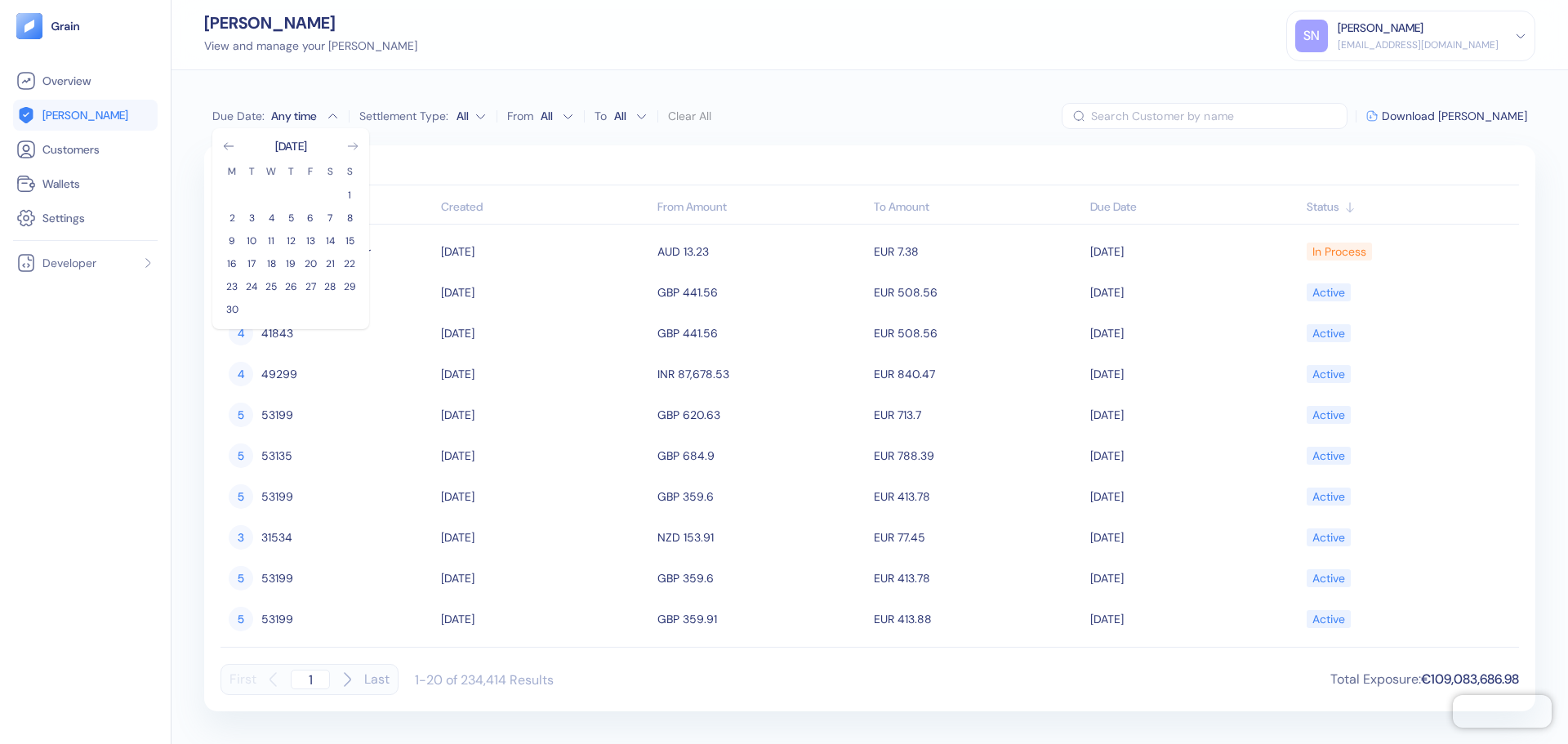
click at [354, 145] on icon "Go to next month" at bounding box center [353, 146] width 13 height 13
click at [308, 190] on button "1" at bounding box center [310, 195] width 20 height 20
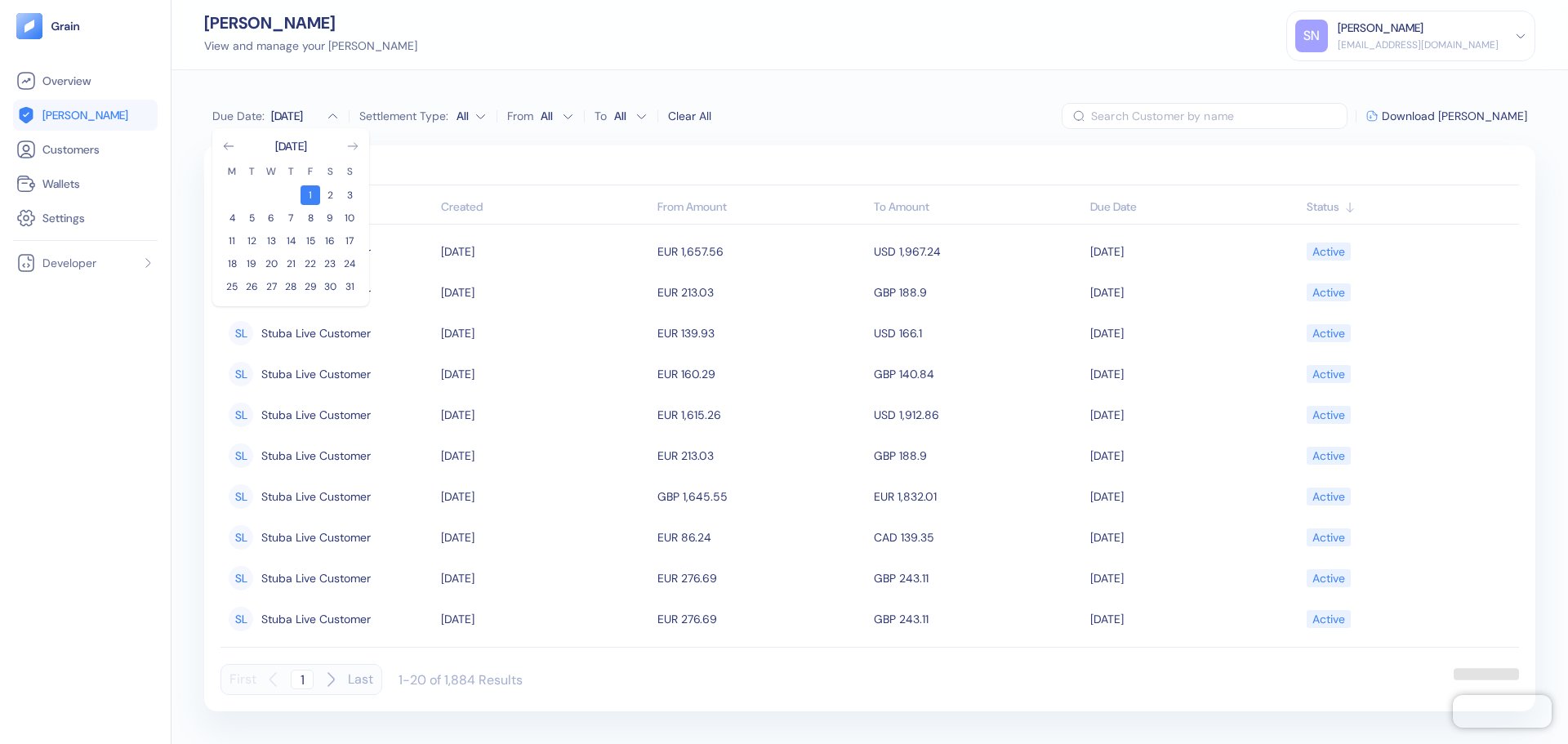
click at [348, 148] on icon "Go to next month" at bounding box center [353, 146] width 13 height 13
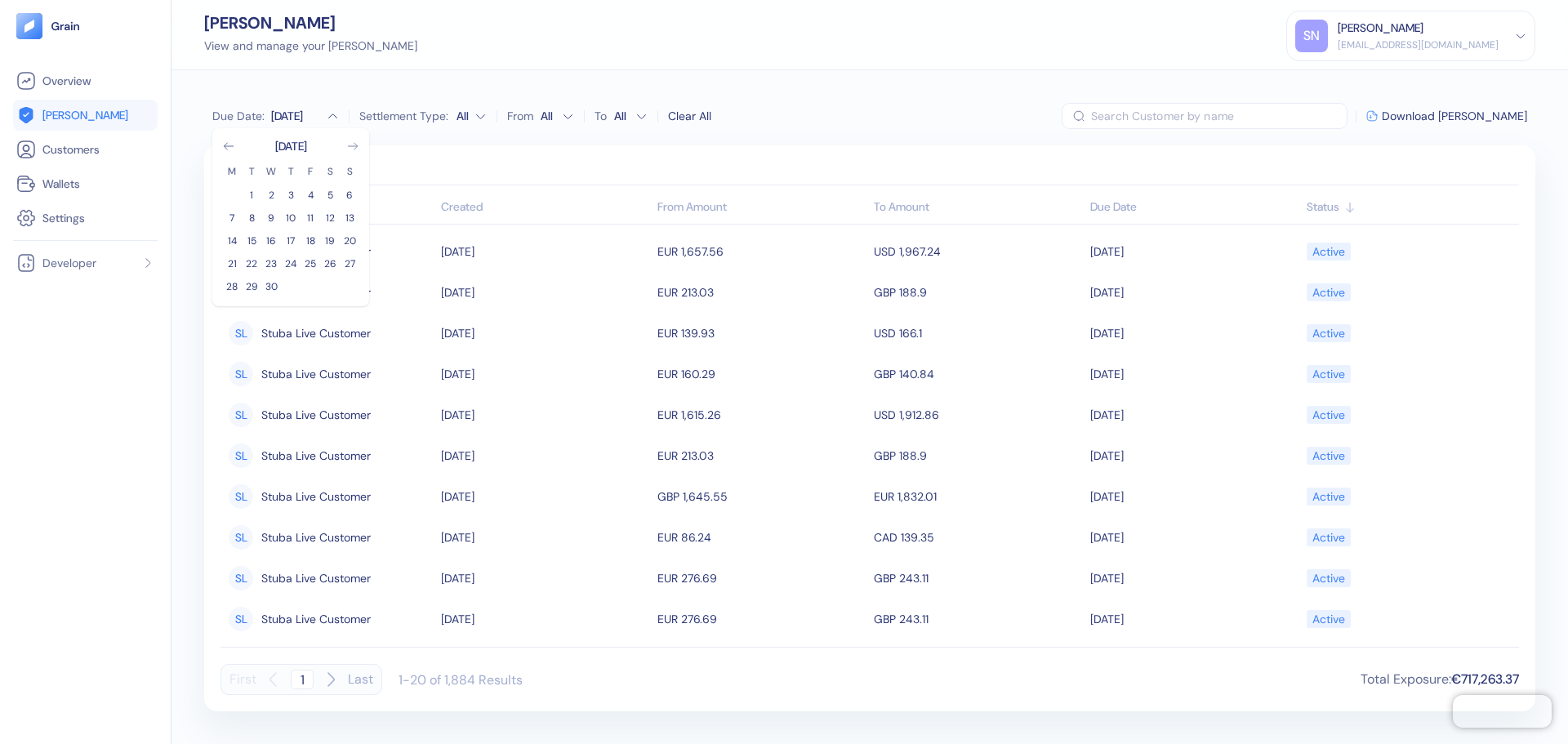
click at [348, 148] on icon "Go to next month" at bounding box center [353, 146] width 13 height 13
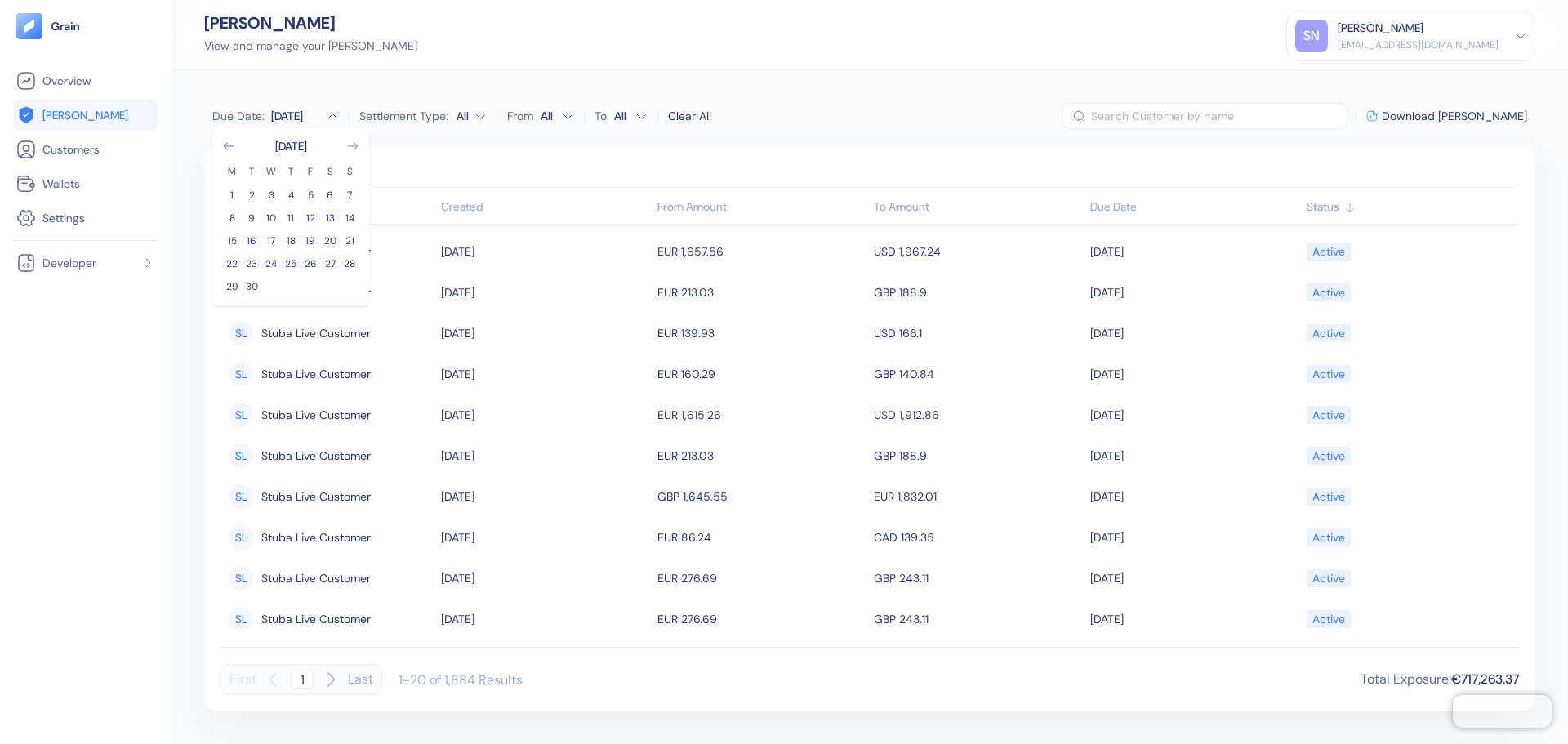
click at [348, 148] on icon "Go to next month" at bounding box center [353, 146] width 13 height 13
click at [228, 144] on icon "Go to previous month" at bounding box center [229, 146] width 13 height 13
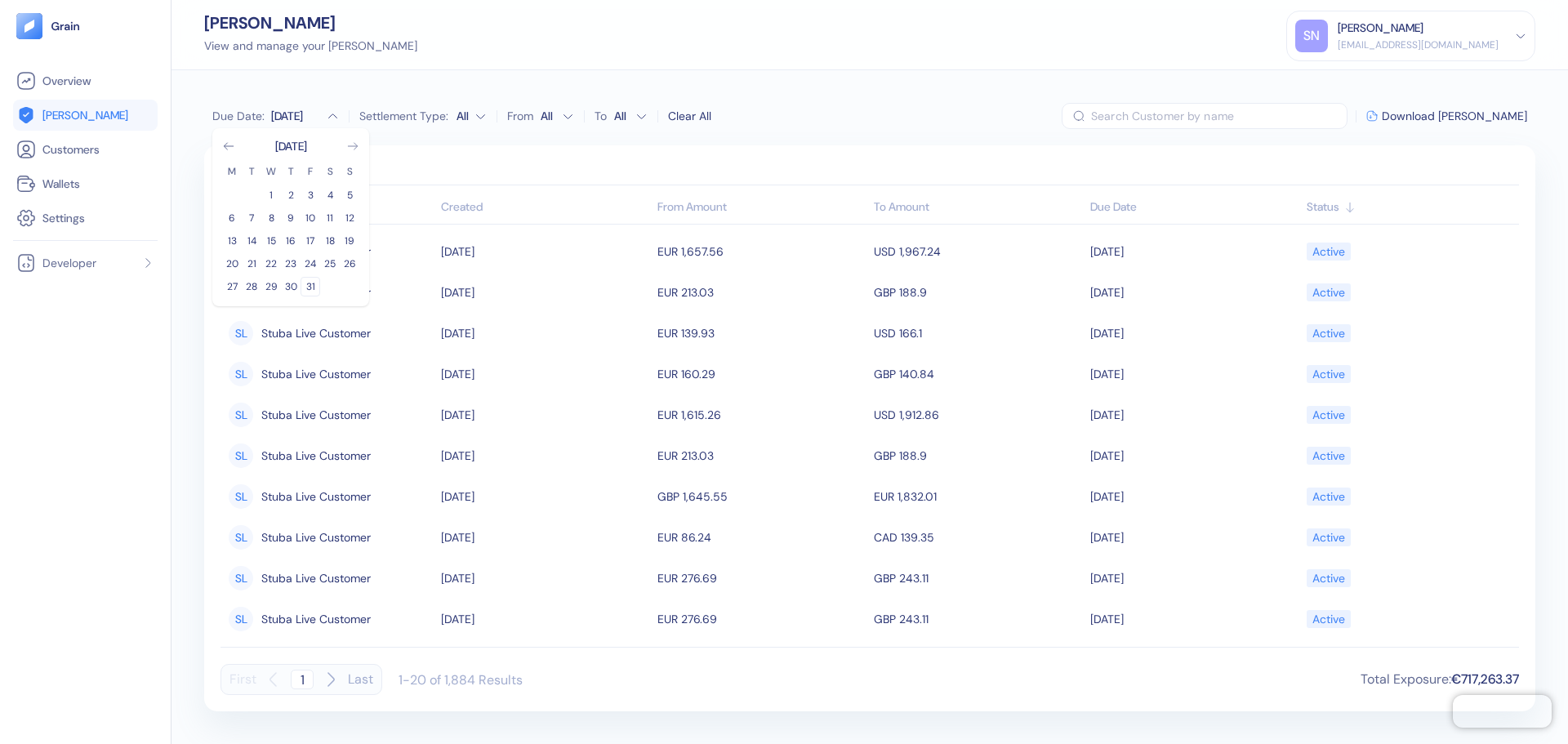
click at [308, 287] on button "31" at bounding box center [310, 287] width 20 height 20
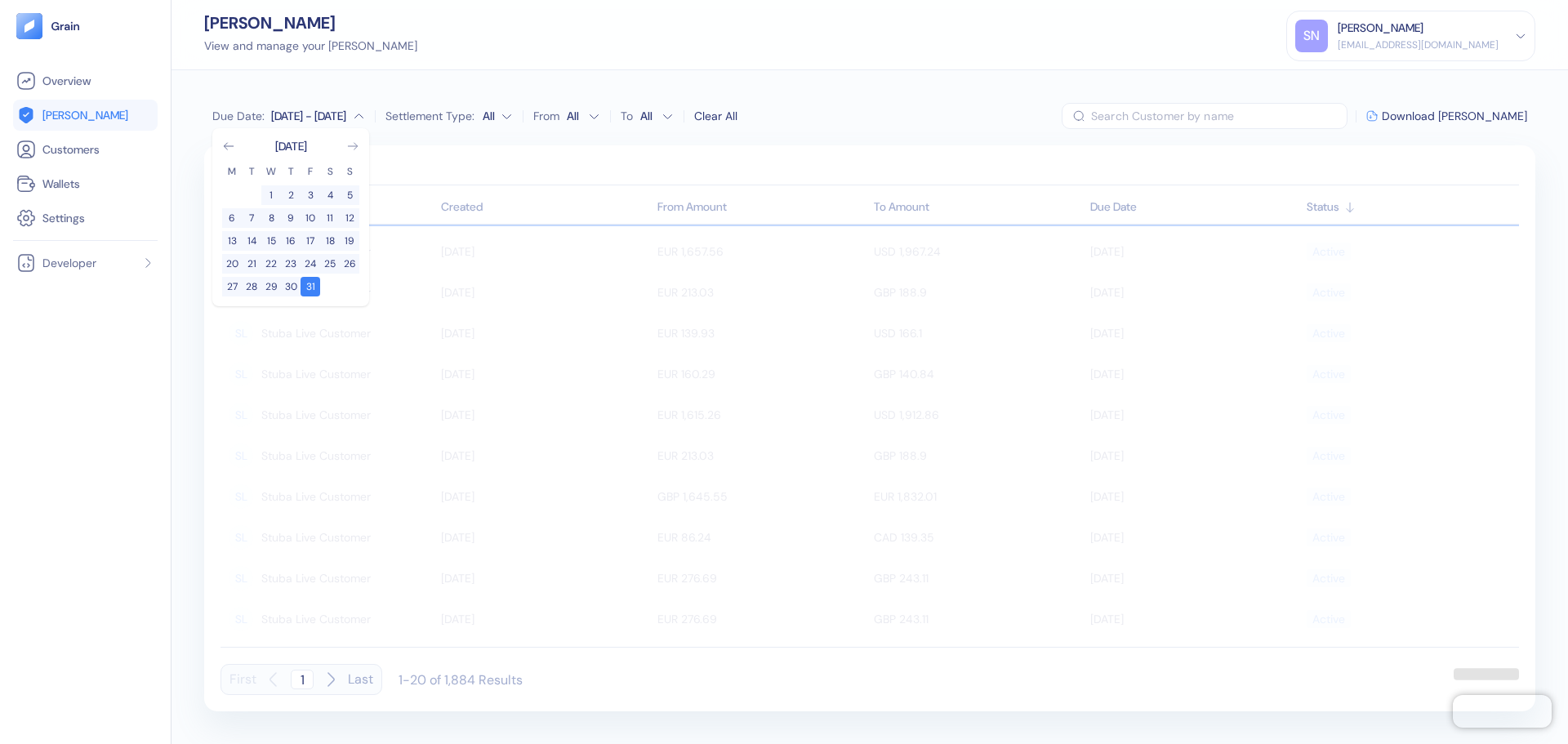
click at [940, 111] on div "Due Date : [DATE] - Dec [DATE] M T W T F S S 1 2 3 4 5 6 7 8 9 10 11 12 13 14 1…" at bounding box center [870, 116] width 1331 height 26
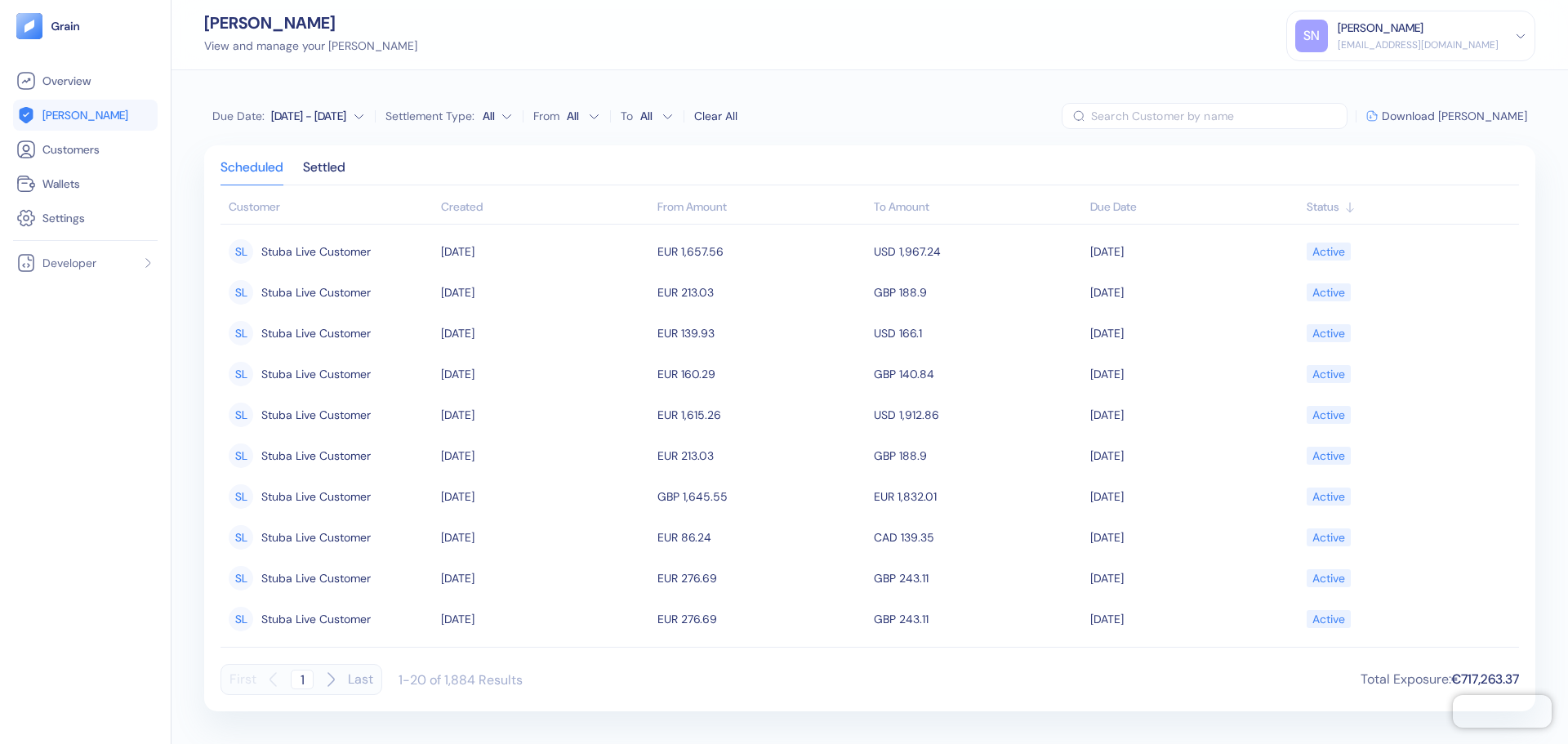
click at [1438, 116] on span "Download [PERSON_NAME]" at bounding box center [1455, 116] width 146 height 12
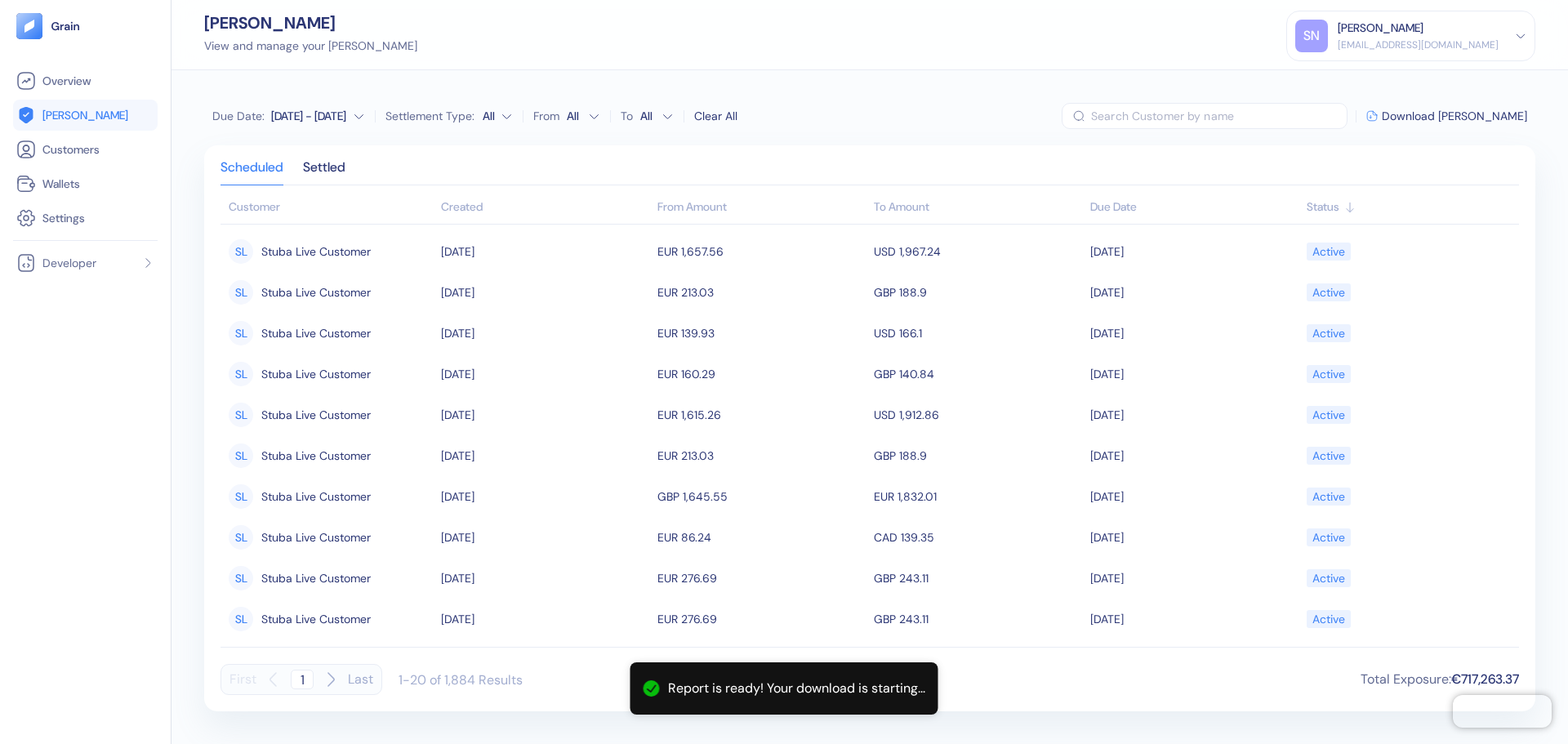
click at [722, 117] on div "Clear All" at bounding box center [716, 116] width 43 height 17
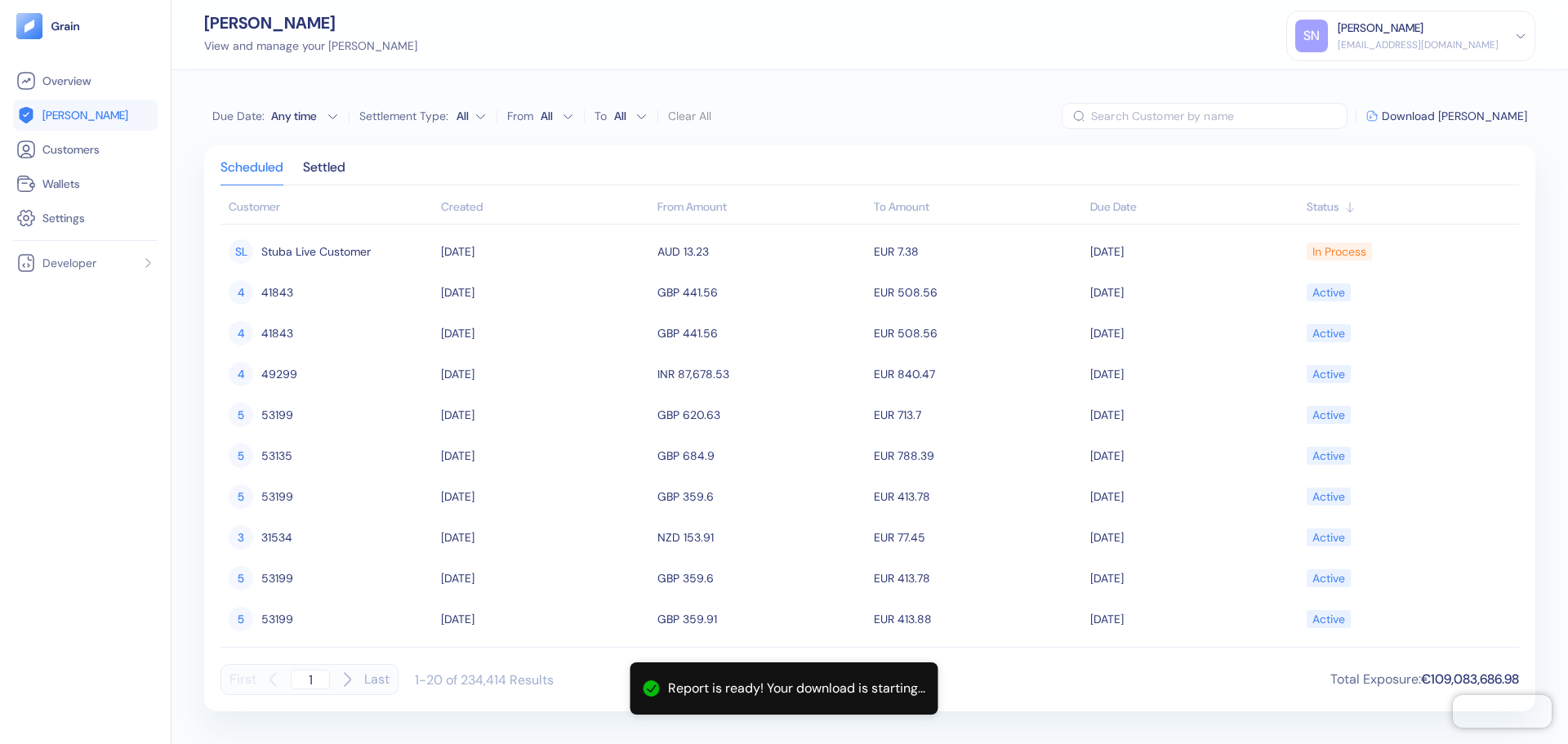
click at [312, 115] on div "Any time" at bounding box center [295, 116] width 49 height 17
click at [357, 160] on div "[DATE] M T W T F S S 1 2 3 4 5 6 7 8 9 10 11 12 13 14 15 16 17 18 19 20 21 22 2…" at bounding box center [291, 218] width 137 height 159
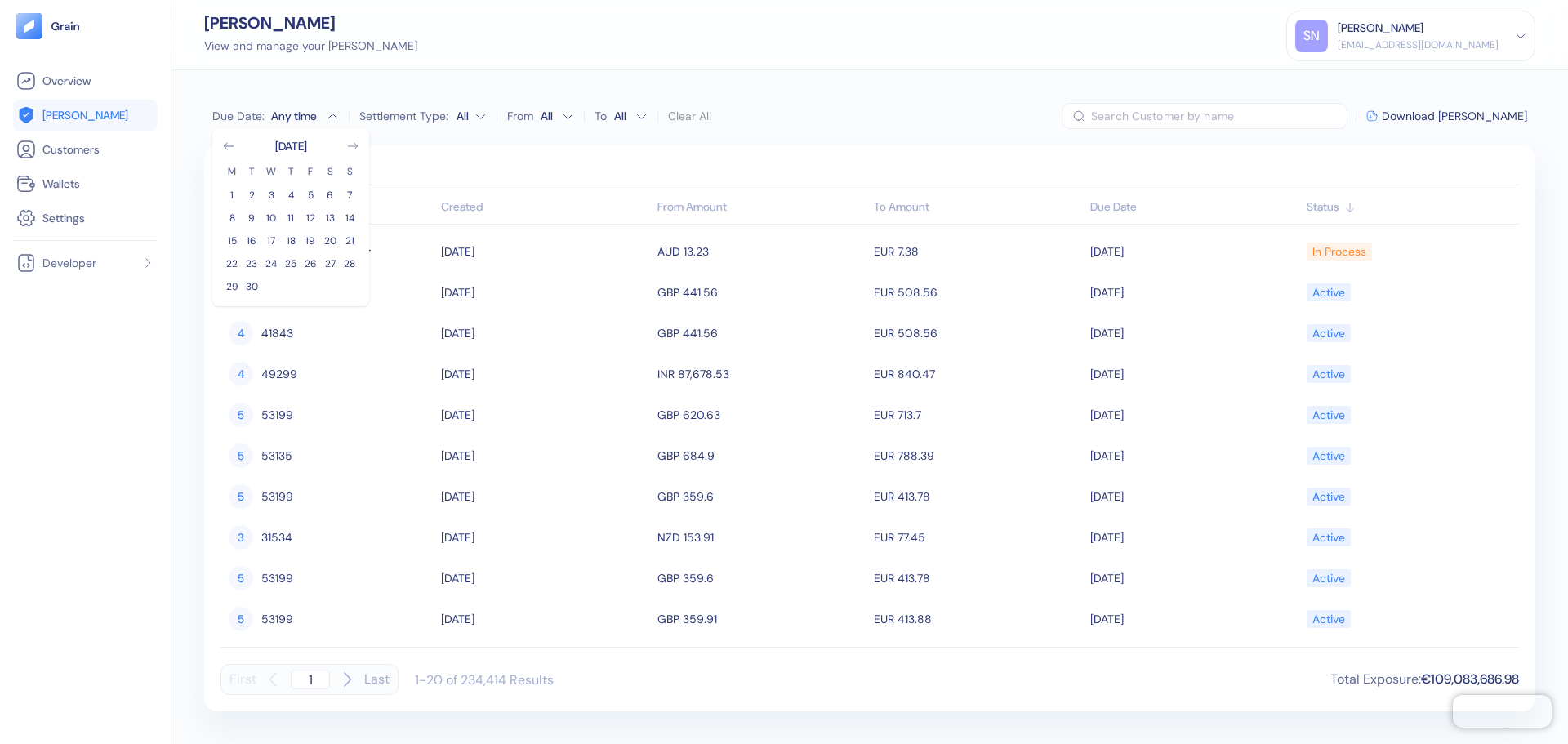
click at [355, 151] on icon "Go to next month" at bounding box center [353, 146] width 13 height 13
click at [355, 150] on icon "Go to next month" at bounding box center [353, 146] width 13 height 13
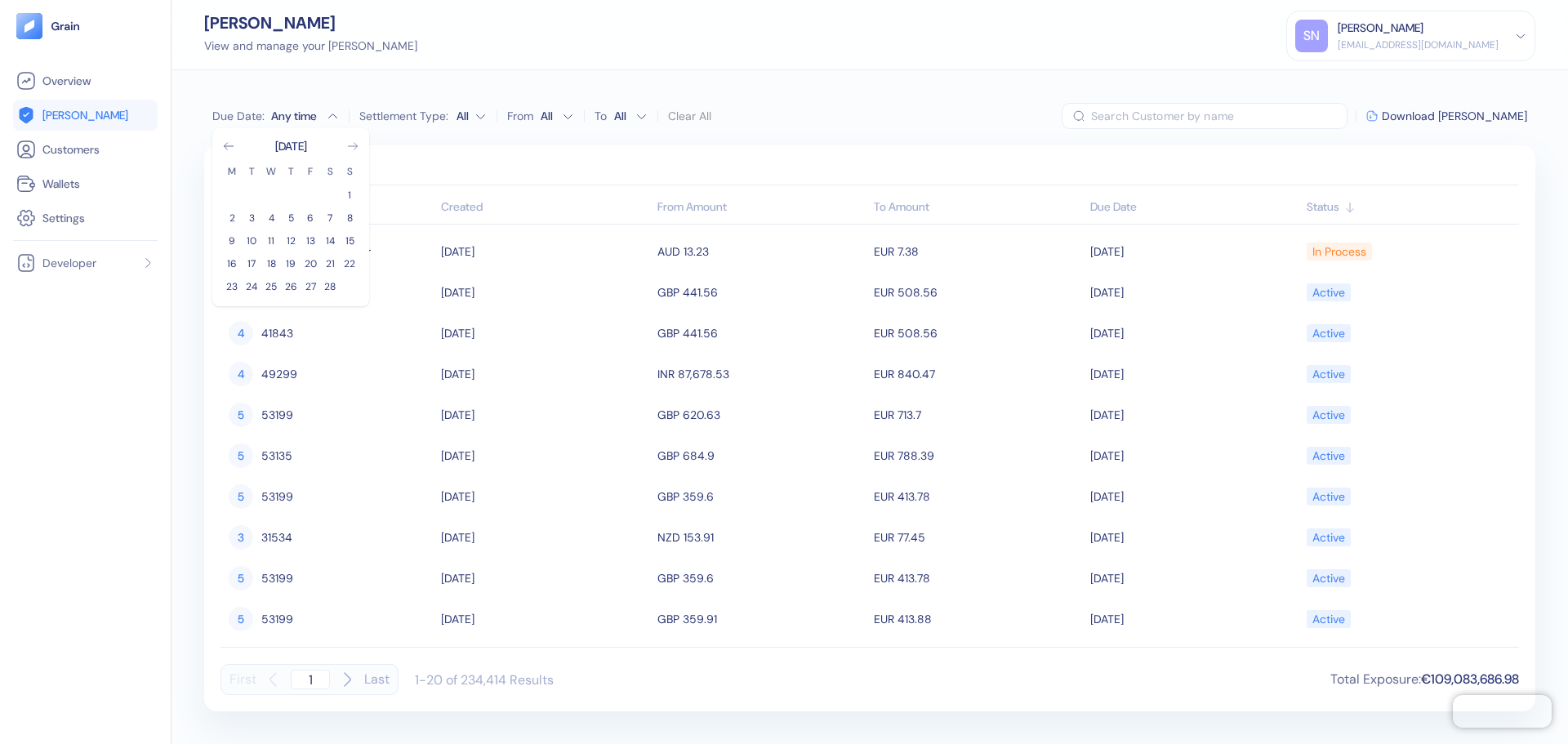
click at [355, 150] on icon "Go to next month" at bounding box center [353, 146] width 13 height 13
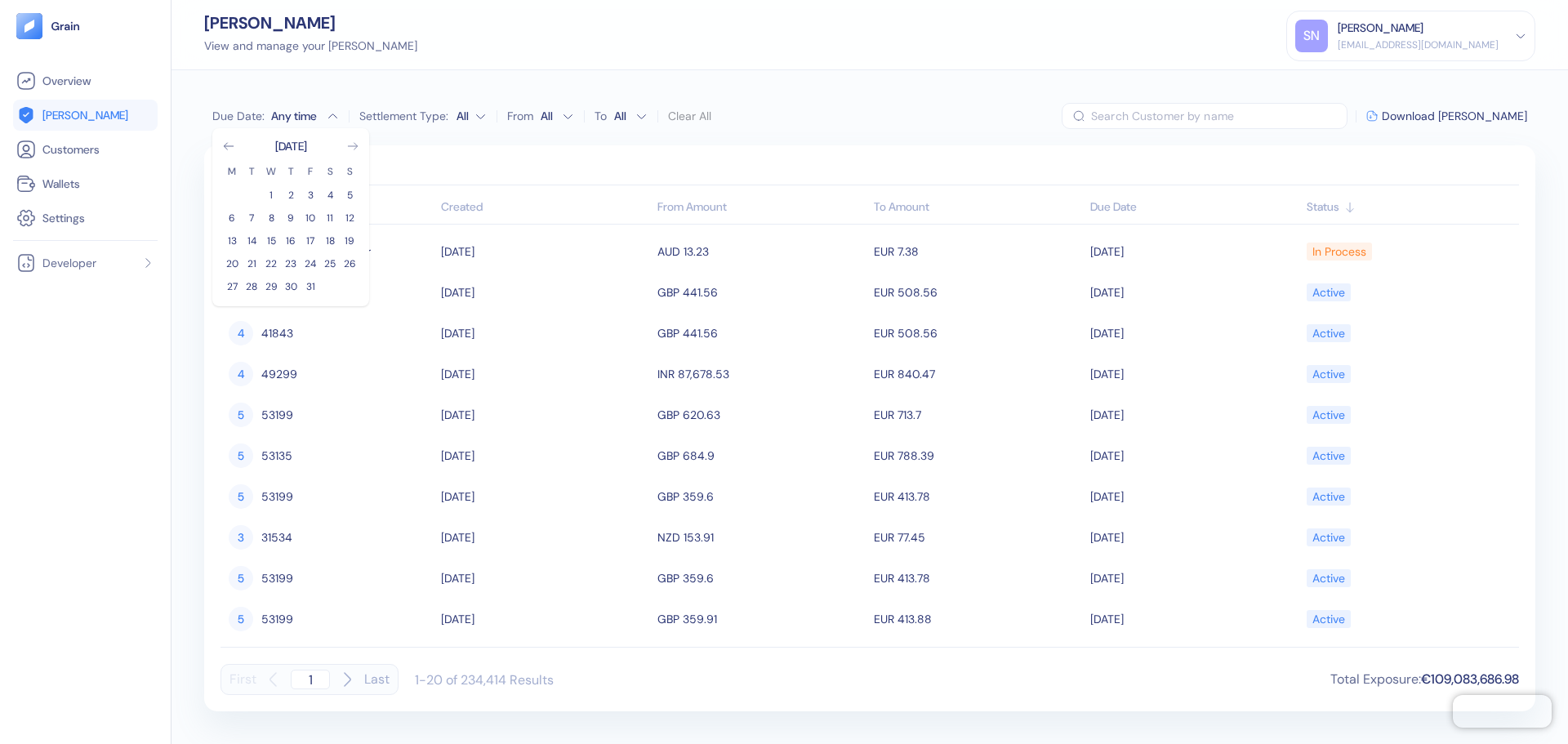
click at [355, 150] on icon "Go to next month" at bounding box center [353, 146] width 13 height 13
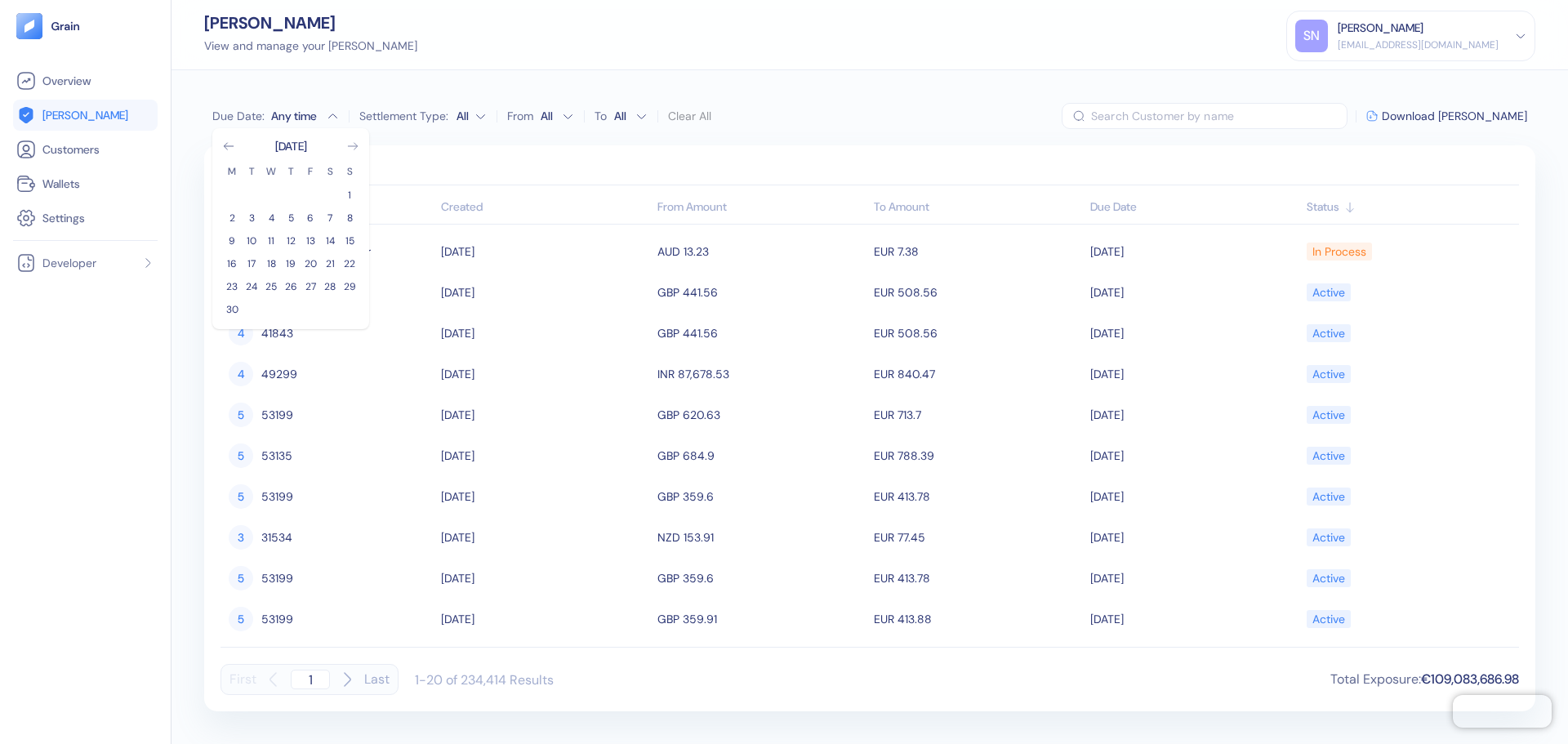
click at [355, 150] on icon "Go to next month" at bounding box center [353, 146] width 13 height 13
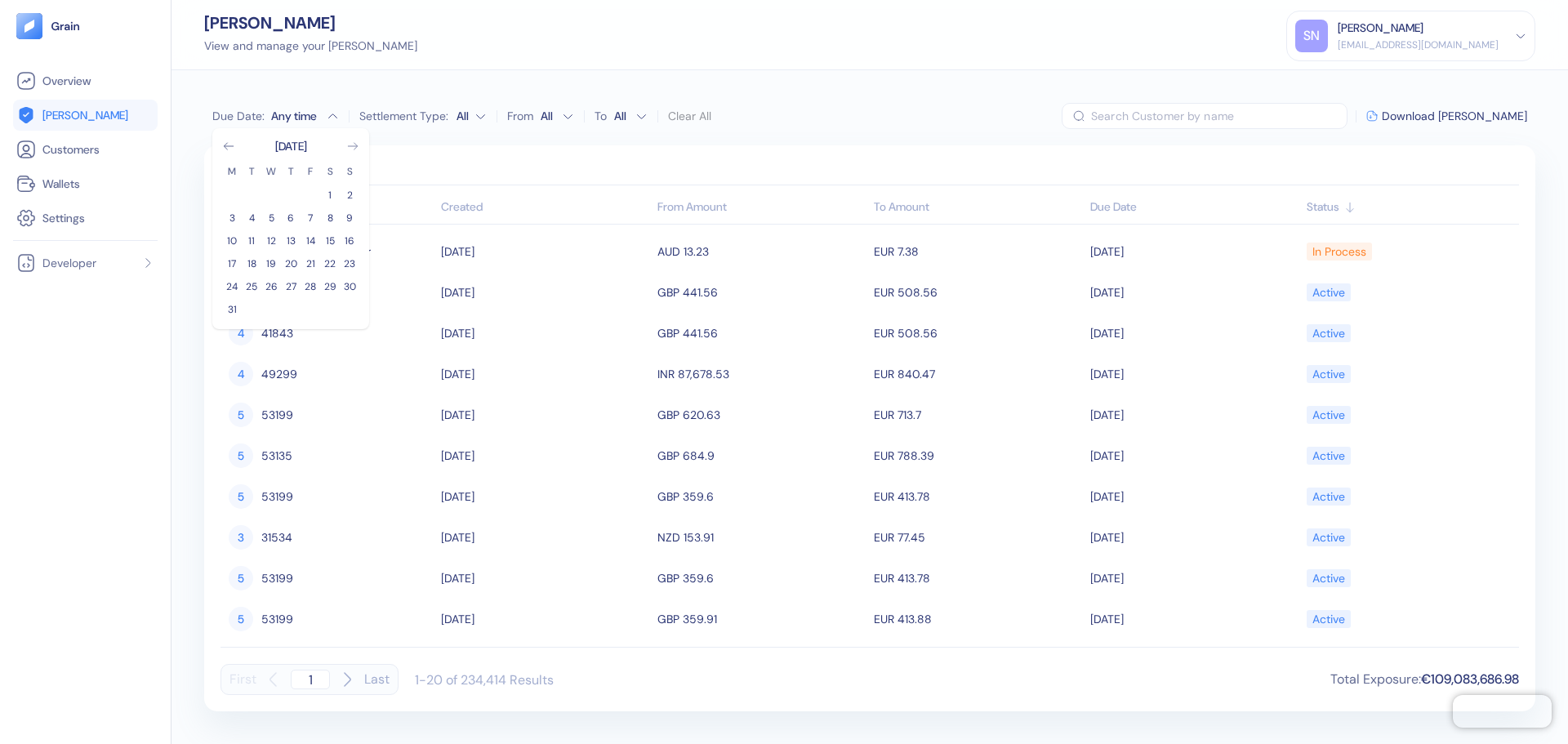
click at [355, 150] on icon "Go to next month" at bounding box center [353, 146] width 13 height 13
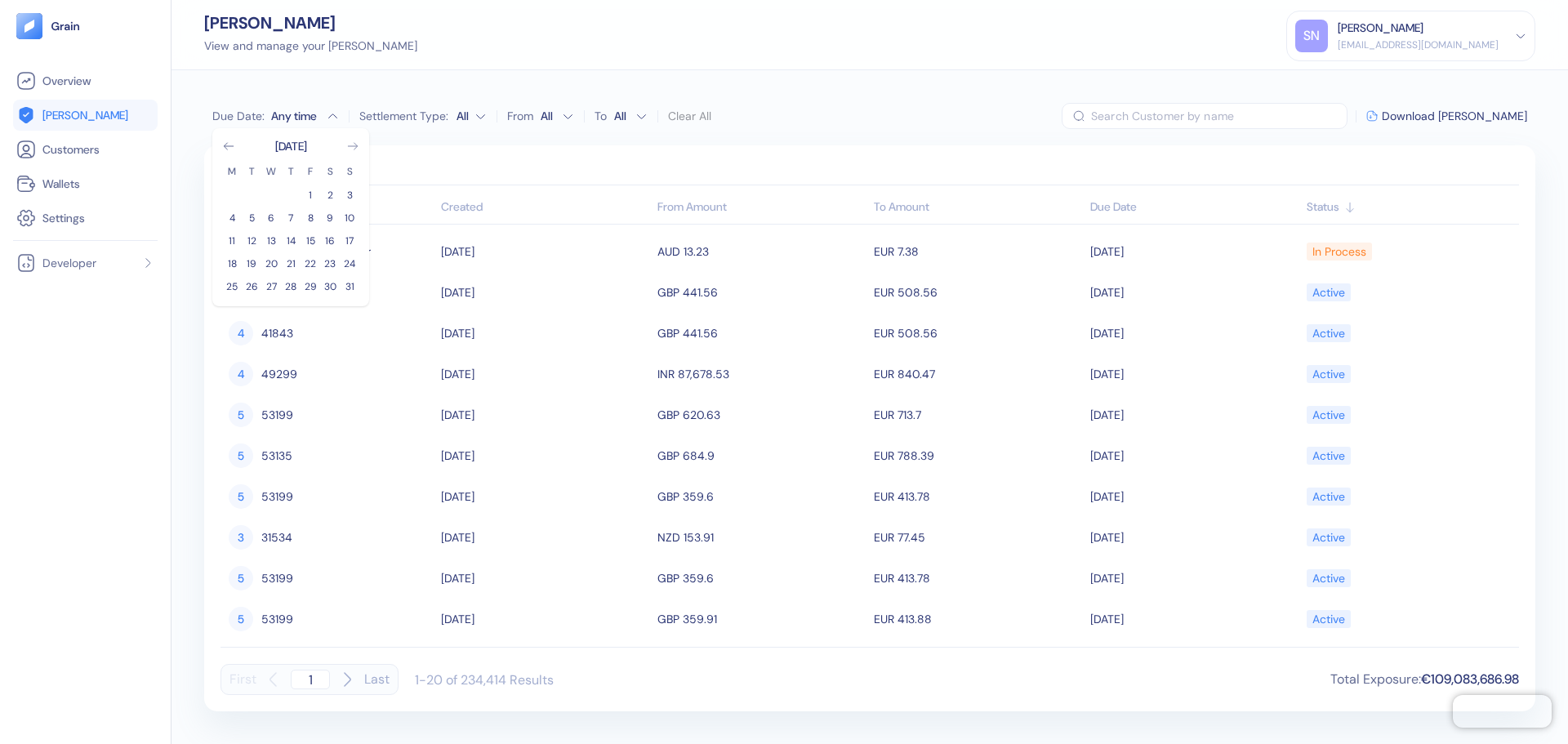
click at [355, 150] on icon "Go to next month" at bounding box center [353, 146] width 13 height 13
click at [233, 145] on icon "Go to previous month" at bounding box center [229, 146] width 13 height 13
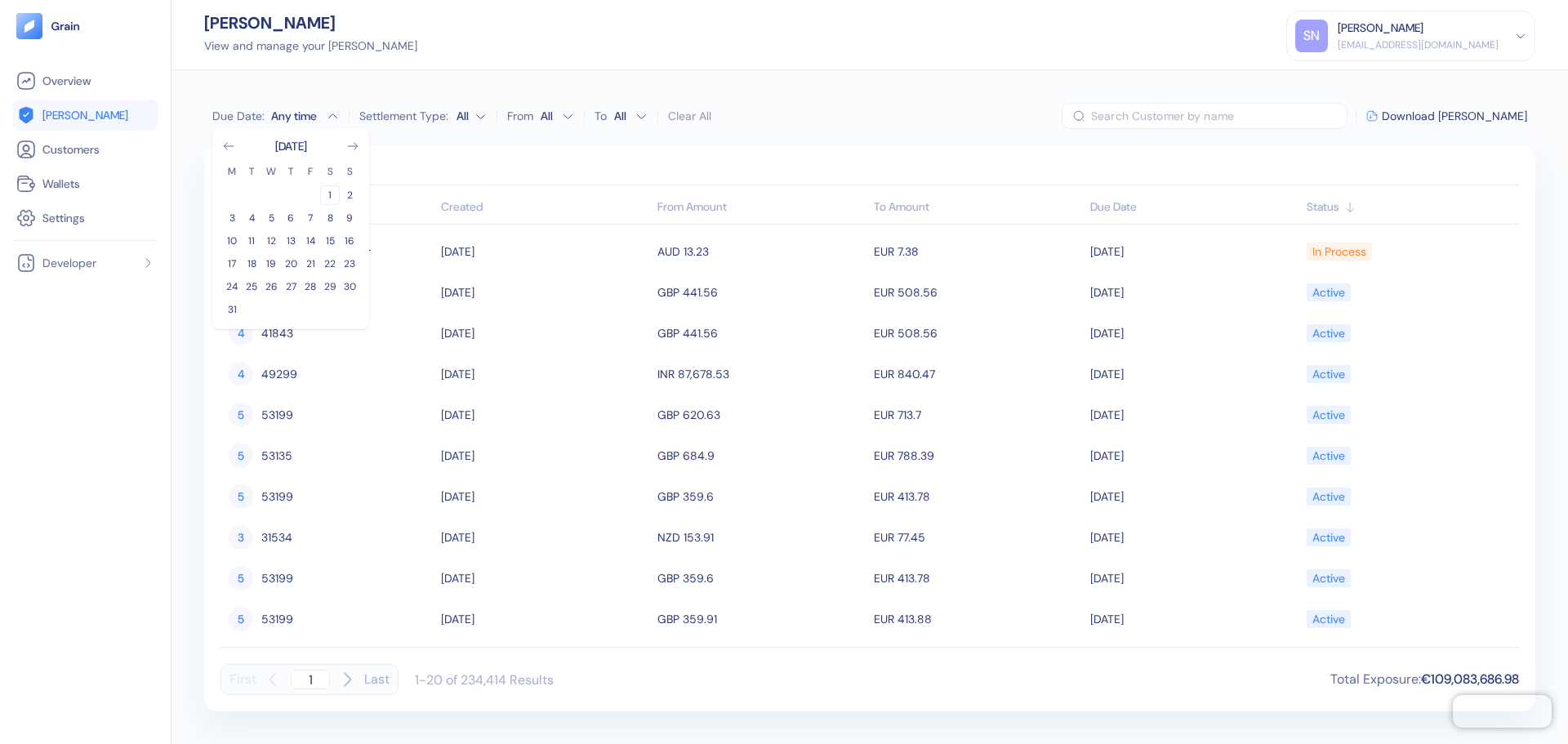
click at [329, 199] on button "1" at bounding box center [330, 195] width 20 height 20
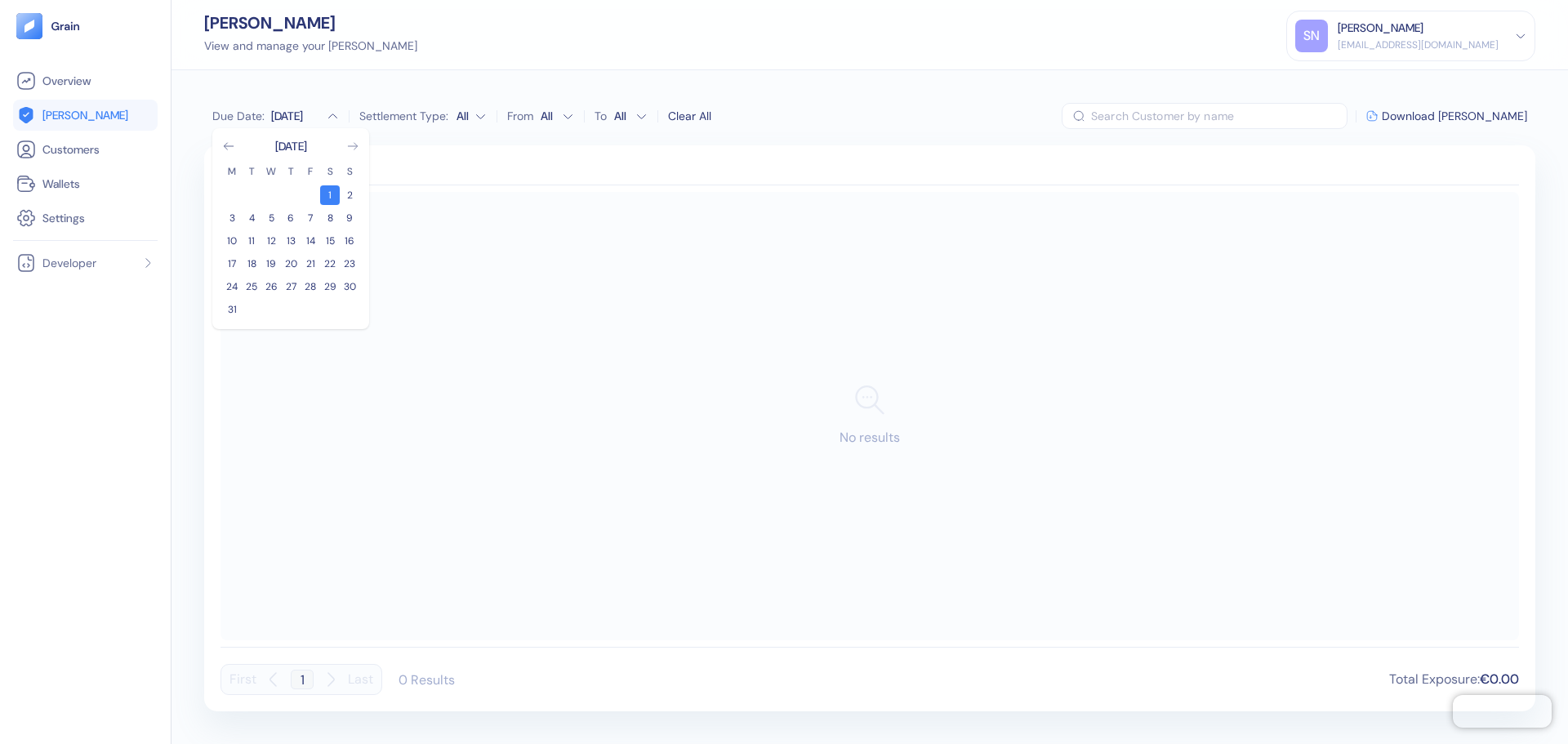
click at [357, 149] on icon "Go to next month" at bounding box center [353, 146] width 13 height 13
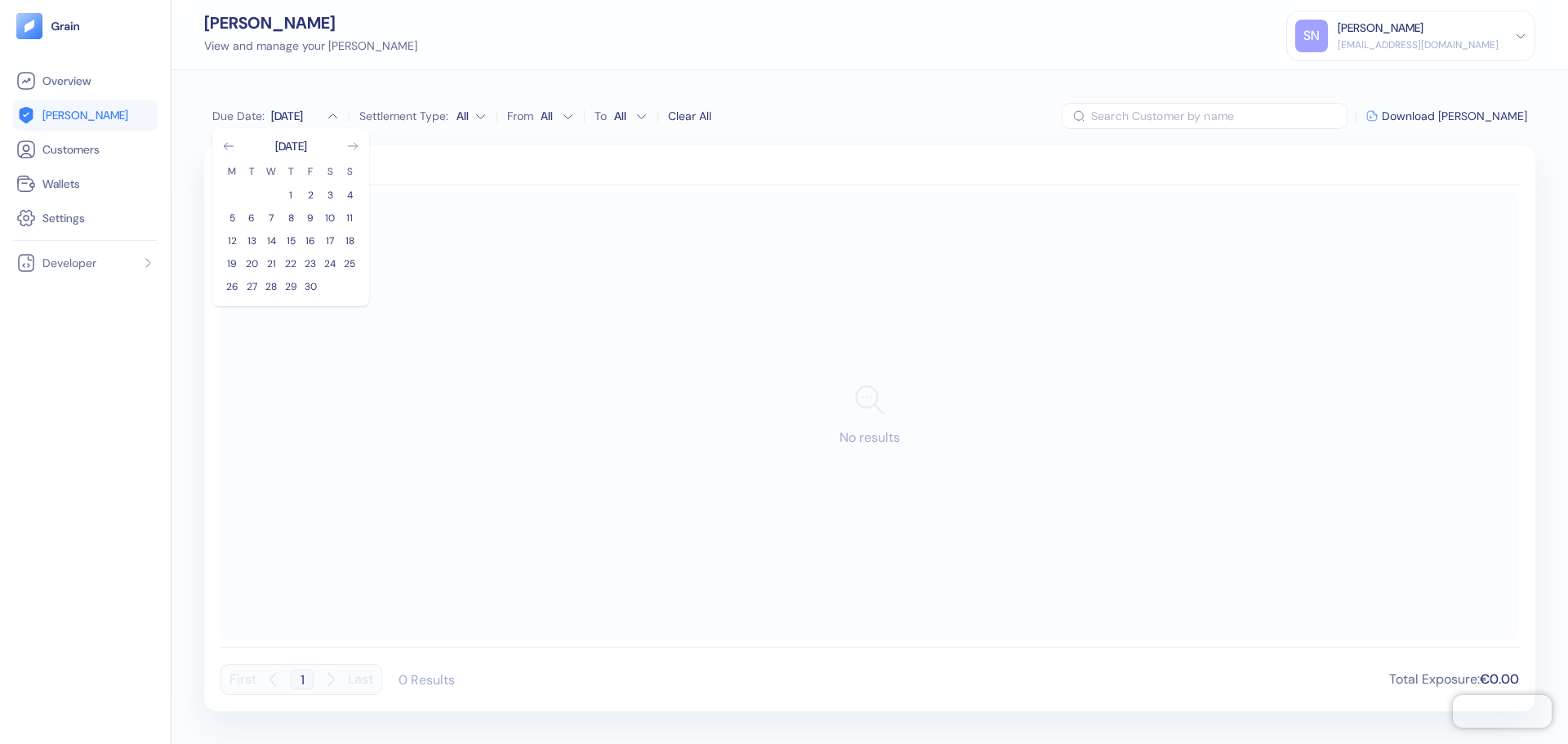
click at [357, 149] on icon "Go to next month" at bounding box center [353, 146] width 13 height 13
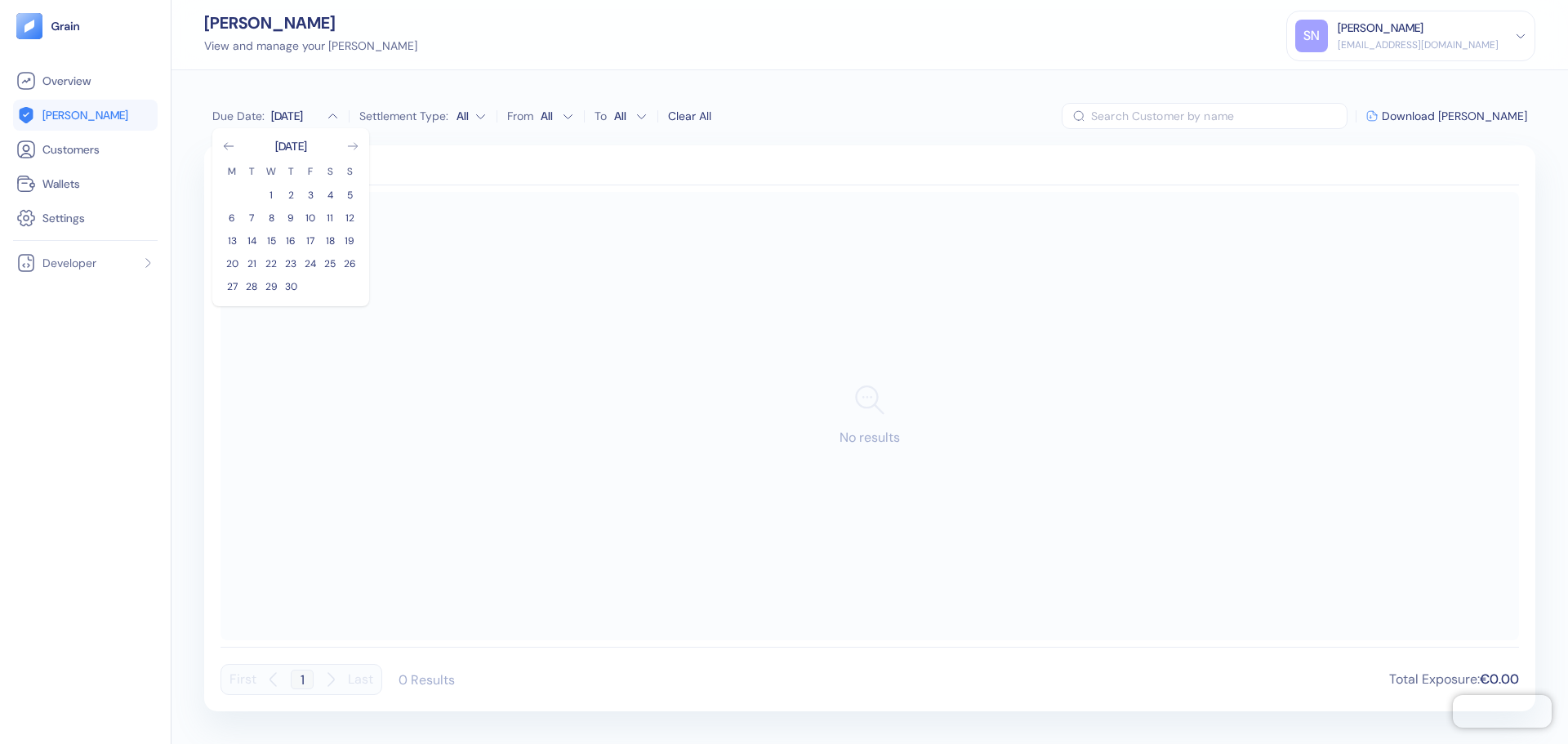
click at [357, 149] on icon "Go to next month" at bounding box center [353, 146] width 13 height 13
click at [343, 281] on button "31" at bounding box center [350, 287] width 20 height 20
click at [1014, 137] on div "Due Date : [DATE] - Dec [DATE] M T W T F S S 1 2 3 4 5 6 7 8 9 10 11 12 13 14 1…" at bounding box center [870, 407] width 1397 height 674
click at [298, 116] on div "[DATE] - [DATE]" at bounding box center [309, 116] width 75 height 17
click at [887, 127] on div "Due Date : [DATE] - Dec [DATE] M T W T F S S 1 2 3 4 5 6 7 8 9 10 11 12 13 14 1…" at bounding box center [870, 116] width 1331 height 26
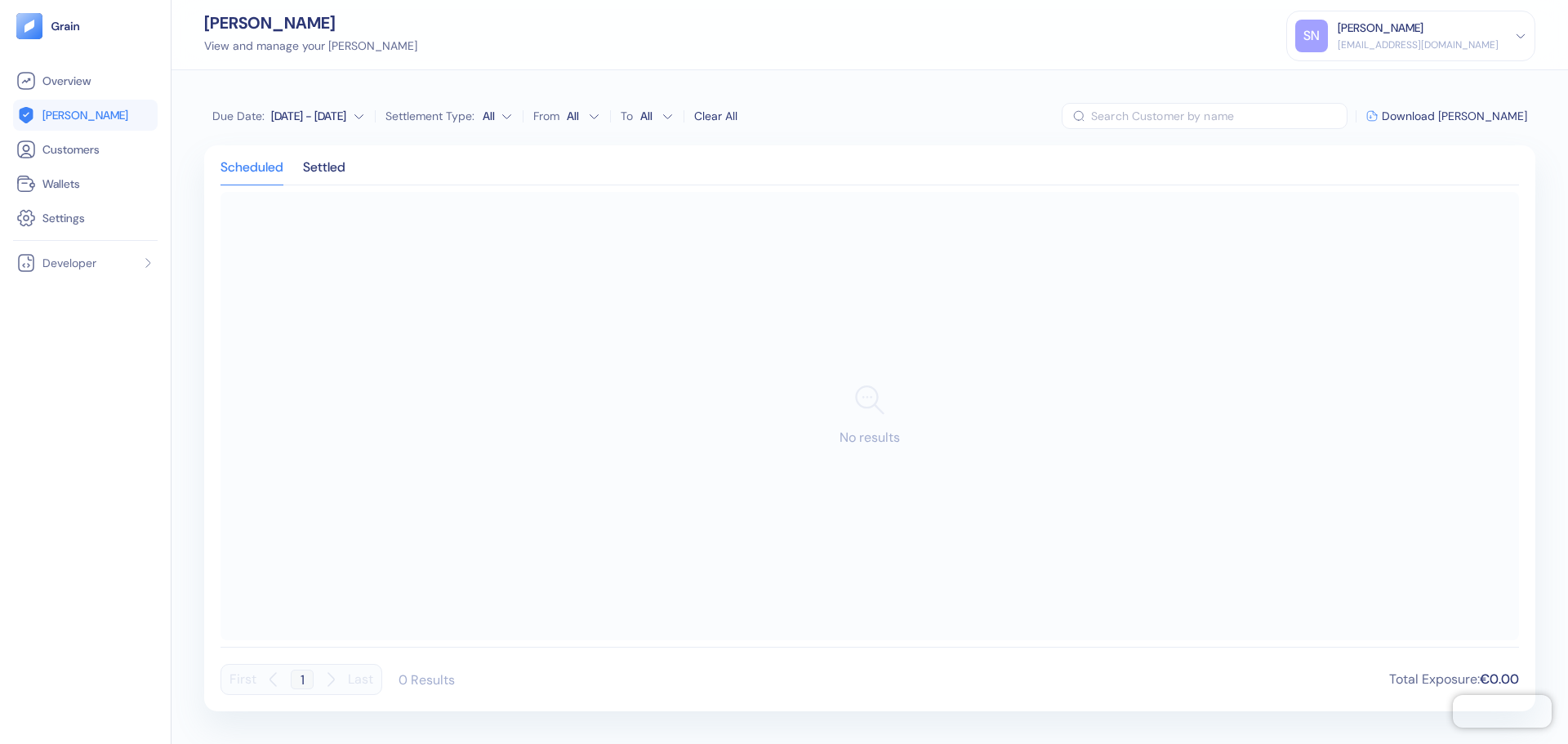
click at [56, 108] on span "[PERSON_NAME]" at bounding box center [85, 115] width 86 height 17
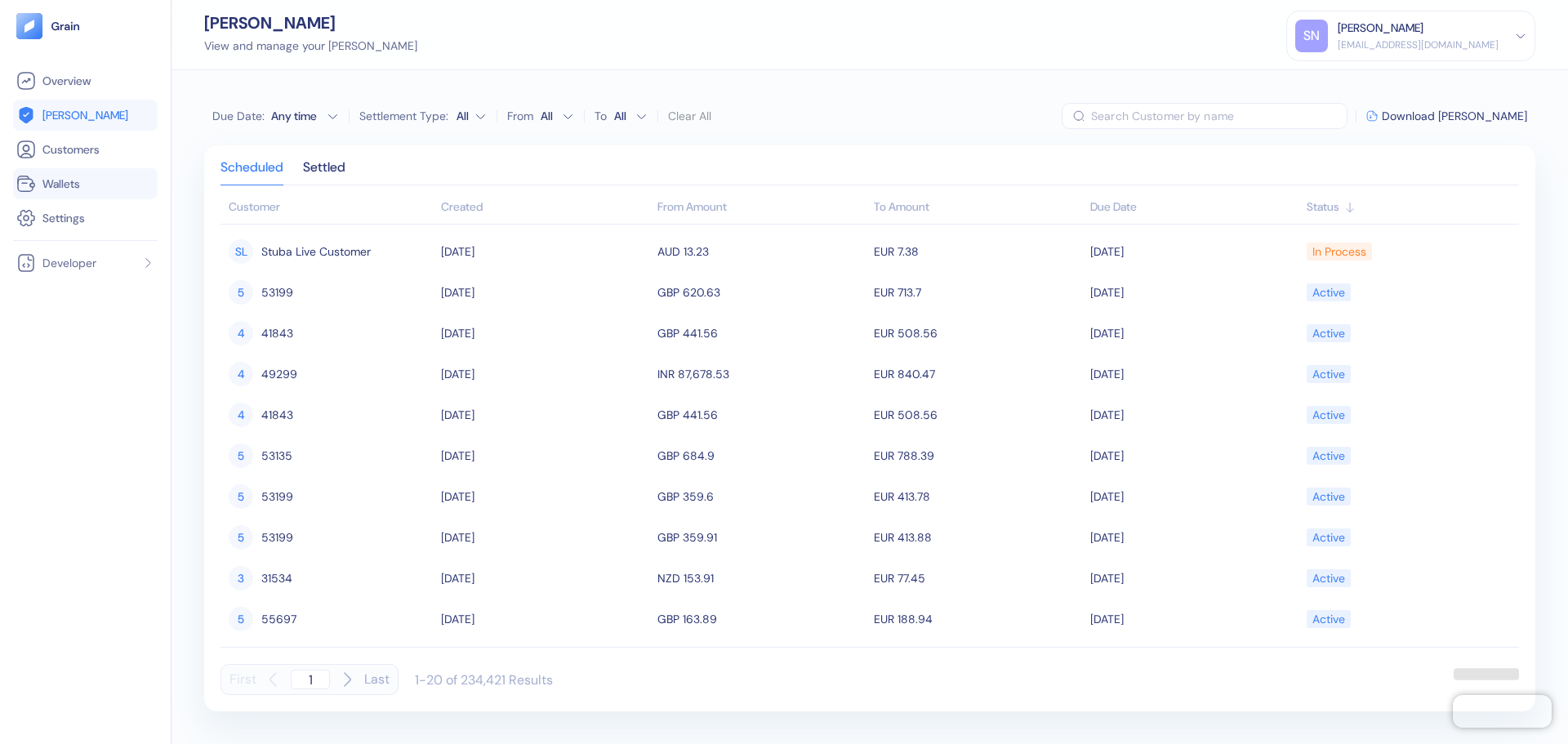
click at [93, 174] on link "Wallets" at bounding box center [85, 184] width 138 height 20
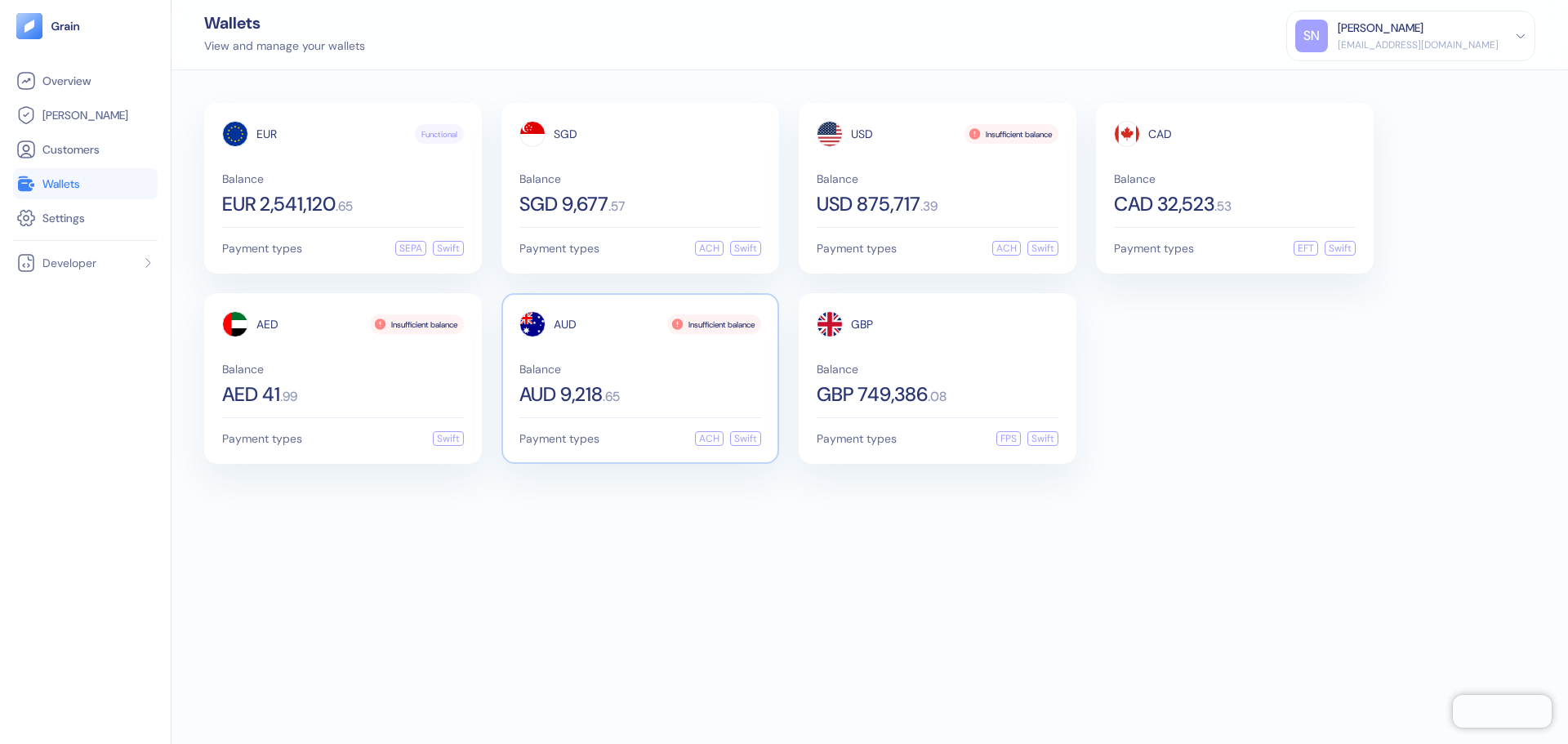
click at [693, 399] on div "AUD 9,218 . 65" at bounding box center [640, 395] width 242 height 20
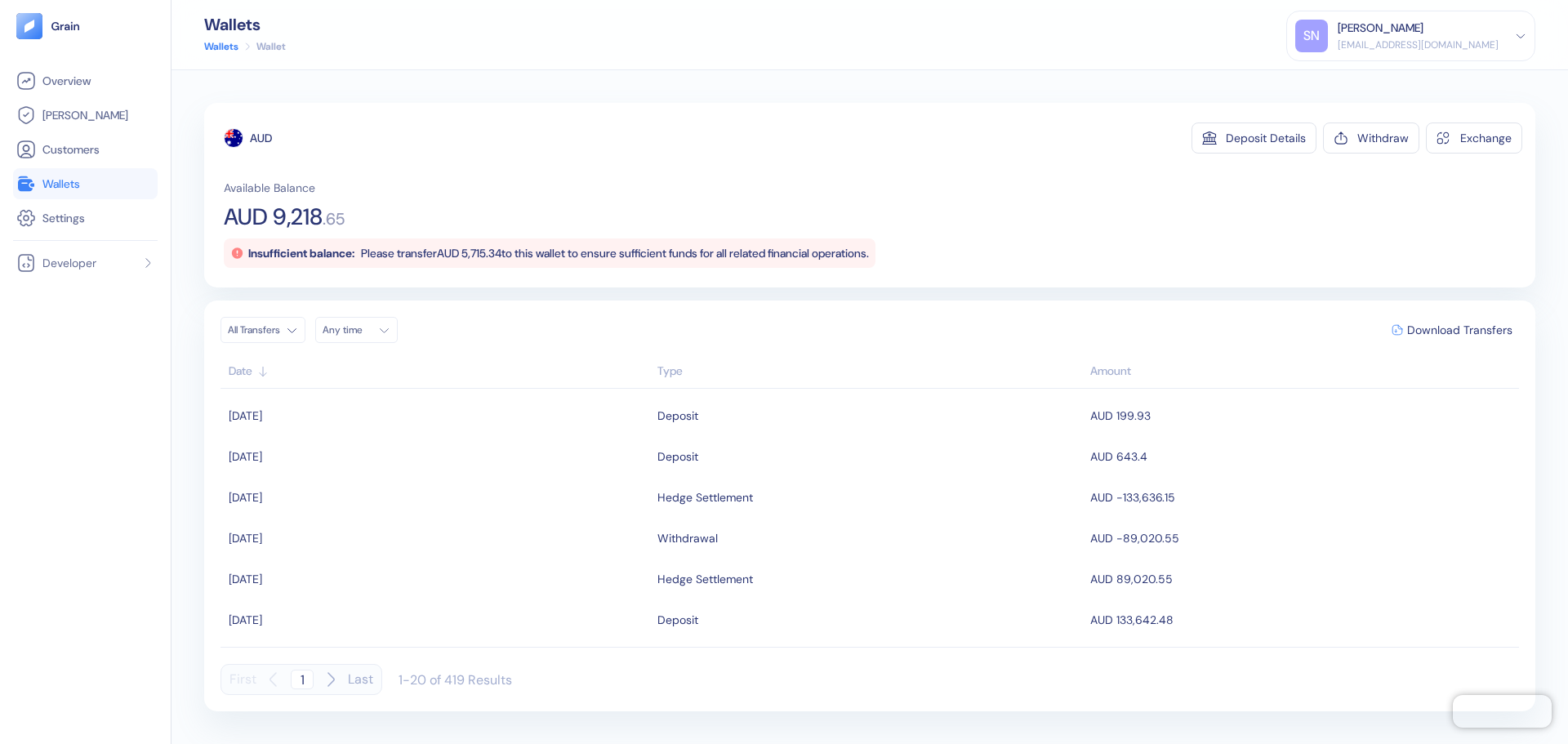
click at [60, 192] on link "Wallets" at bounding box center [85, 184] width 138 height 20
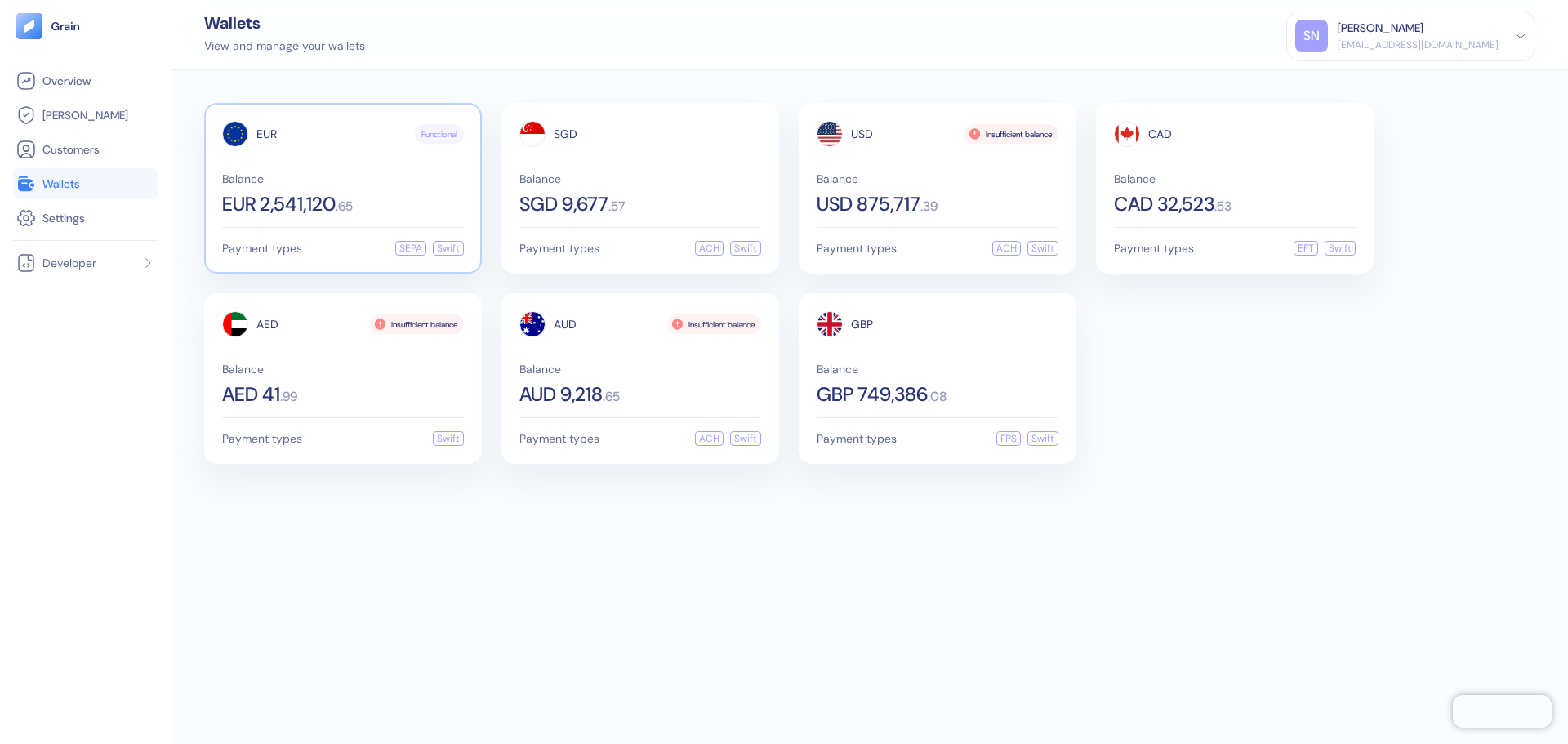
click at [415, 217] on div "EUR Functional Balance EUR 2,541,120 . 65 Payment types SEPA Swift" at bounding box center [343, 188] width 278 height 170
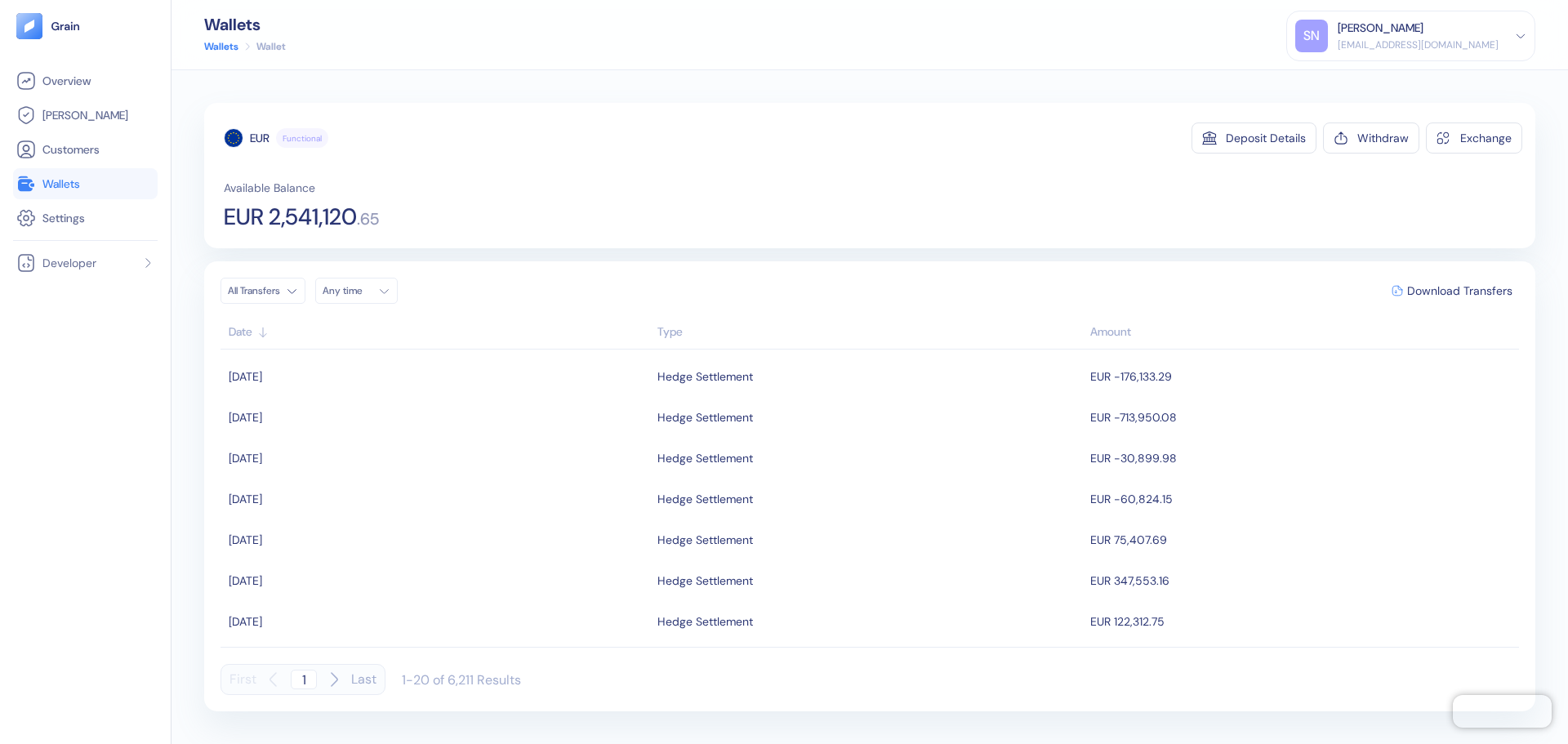
click at [94, 180] on link "Wallets" at bounding box center [85, 184] width 138 height 20
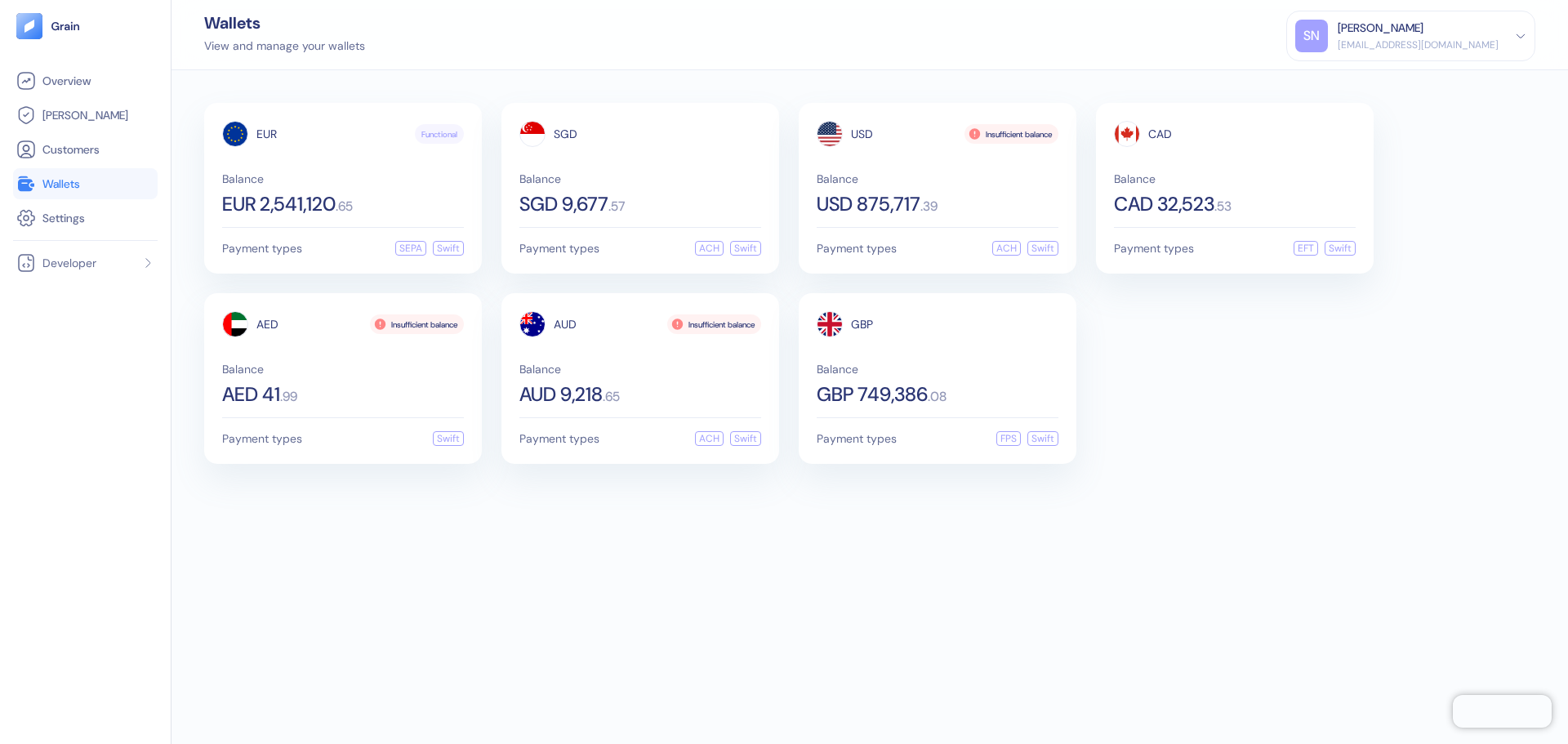
click at [846, 655] on div "EUR Functional Balance EUR 2,541,120 . 65 Payment types SEPA Swift SGD Balance …" at bounding box center [870, 407] width 1397 height 674
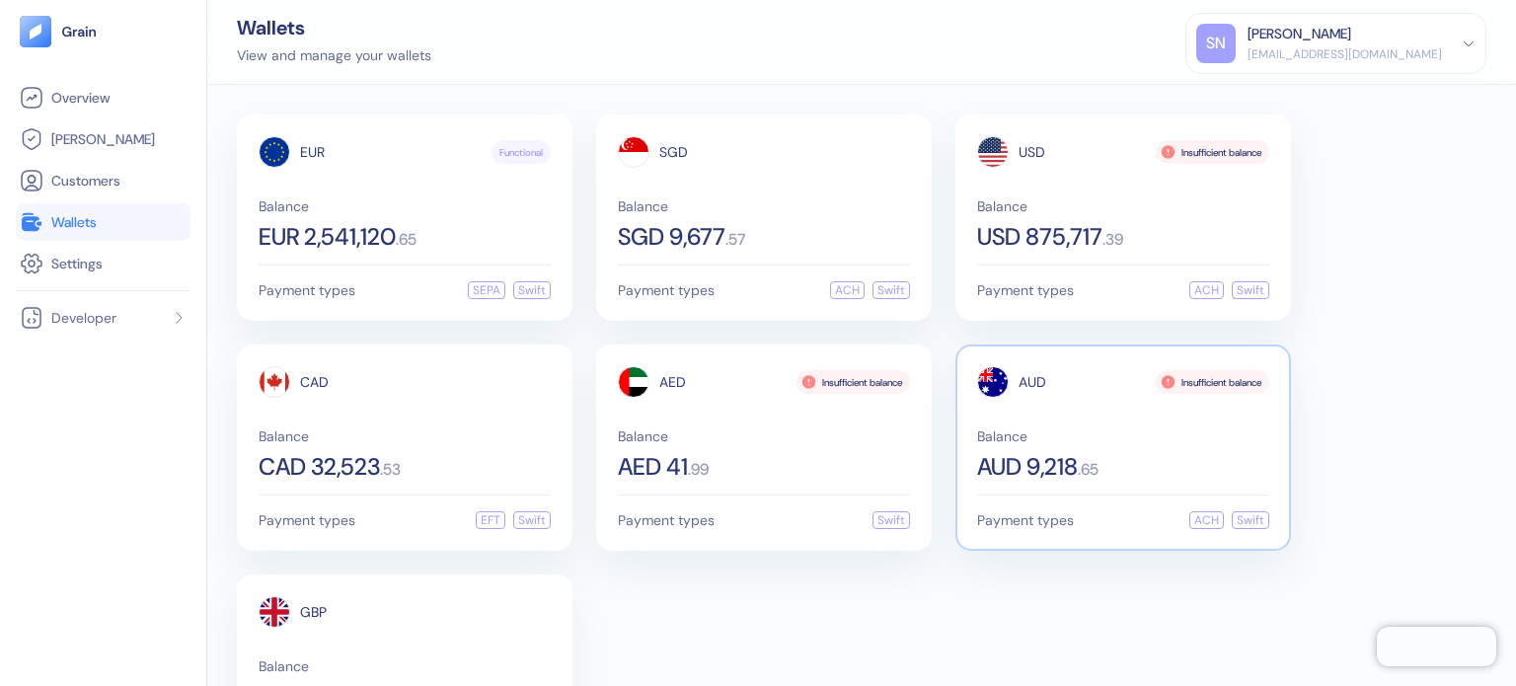
click at [1146, 396] on div "AUD Insufficient balance Balance AUD 9,218 . 65" at bounding box center [1123, 422] width 292 height 113
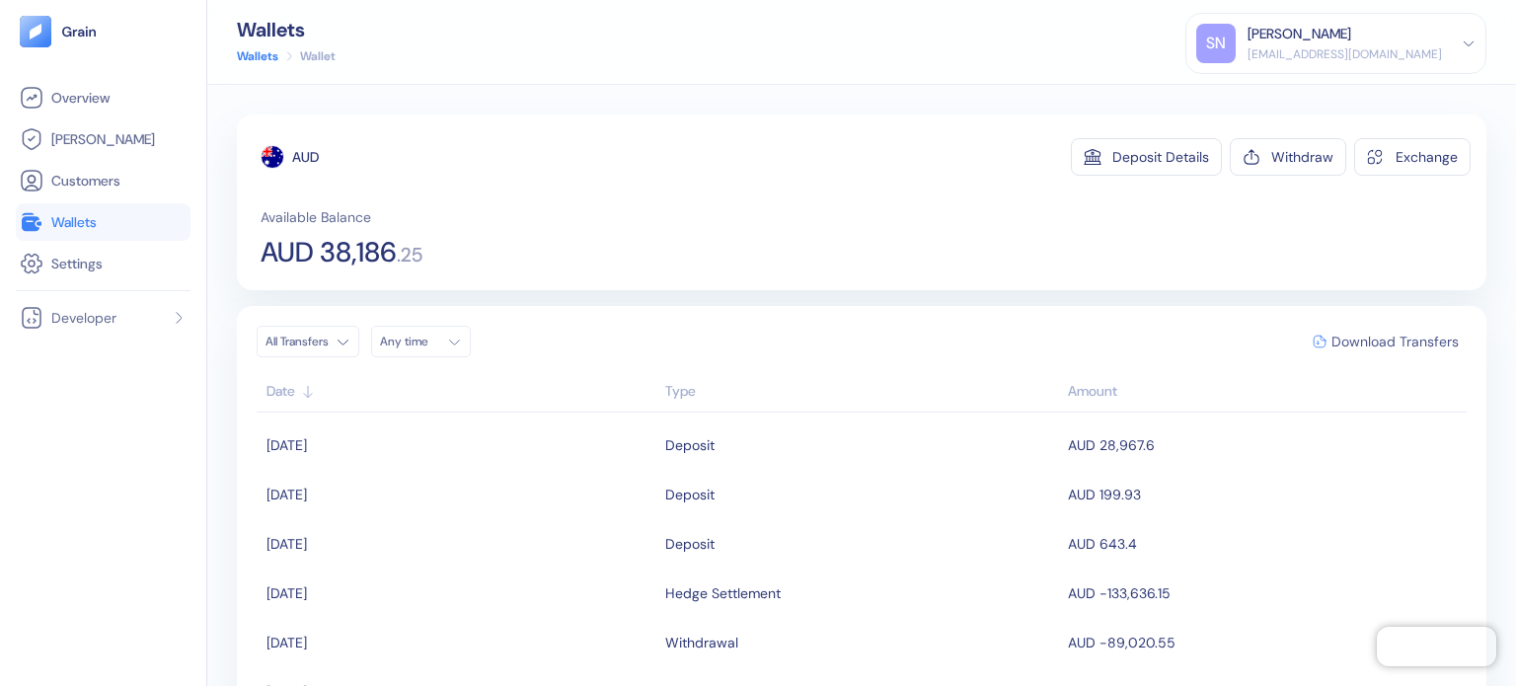
click at [1382, 335] on span "Download Transfers" at bounding box center [1395, 342] width 127 height 14
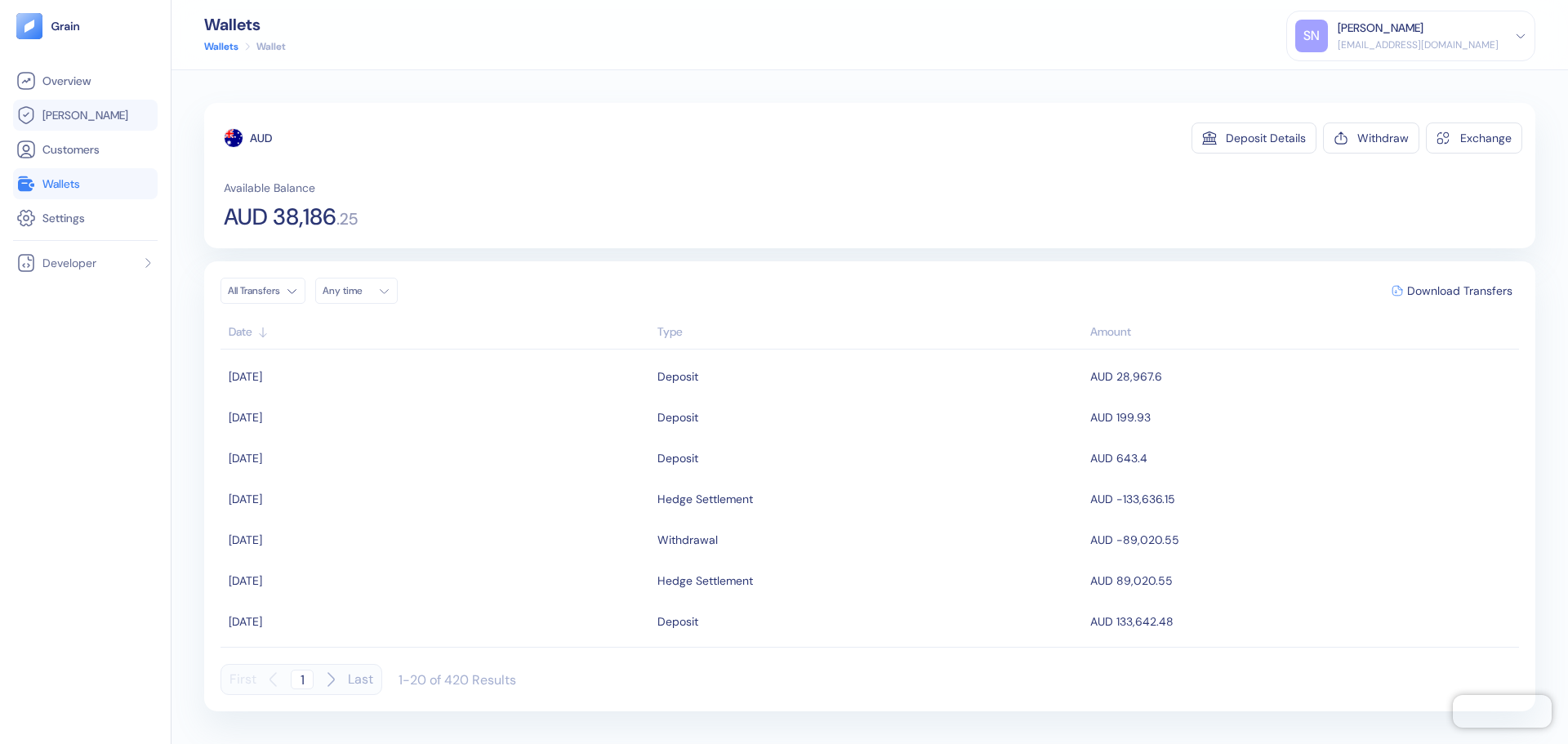
click at [103, 128] on li "[PERSON_NAME]" at bounding box center [85, 115] width 145 height 31
click at [103, 117] on link "[PERSON_NAME]" at bounding box center [85, 115] width 138 height 20
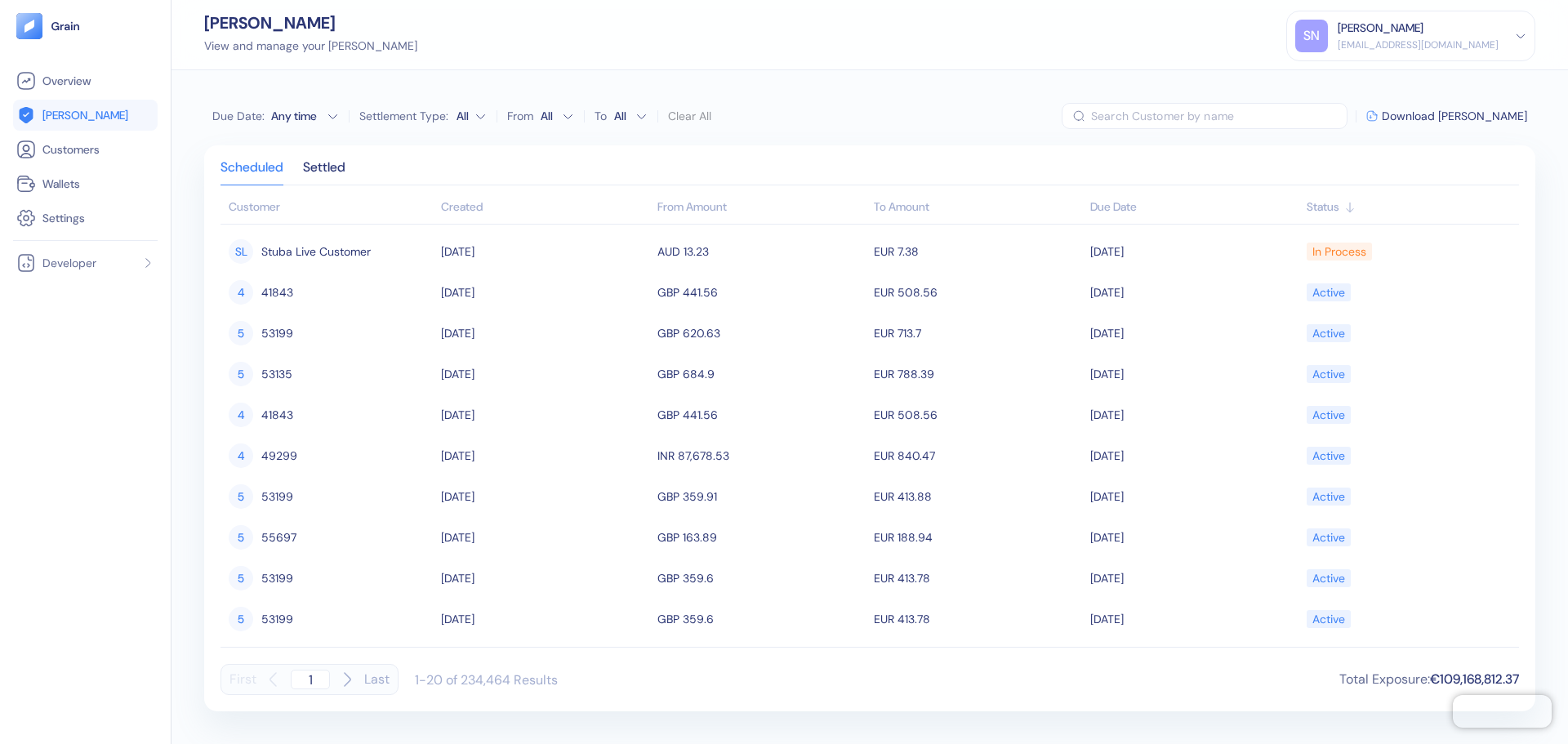
click at [486, 214] on div "Created" at bounding box center [545, 207] width 209 height 17
